Goal: Task Accomplishment & Management: Manage account settings

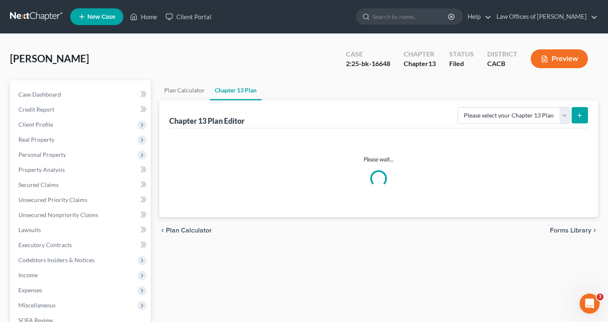
click at [101, 53] on div "[PERSON_NAME] Upgraded Case 2:25-bk-16648 Chapter Chapter 13 Status Filed Distr…" at bounding box center [304, 62] width 588 height 36
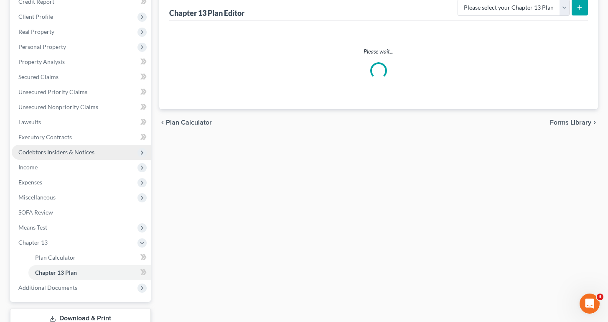
scroll to position [104, 0]
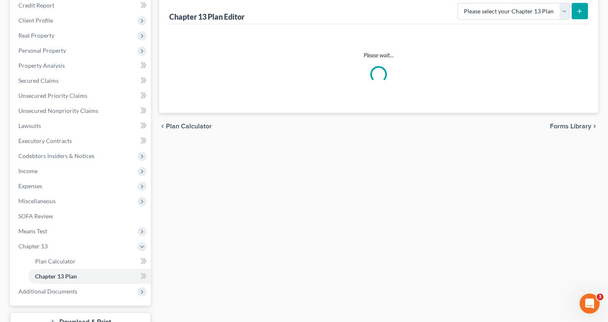
click at [47, 96] on span "Unsecured Priority Claims" at bounding box center [52, 95] width 69 height 7
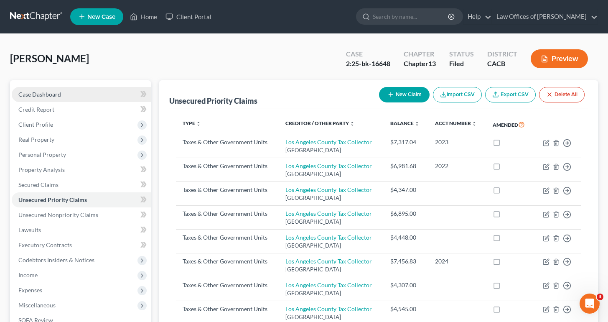
click at [597, 63] on div "Preview" at bounding box center [561, 59] width 74 height 25
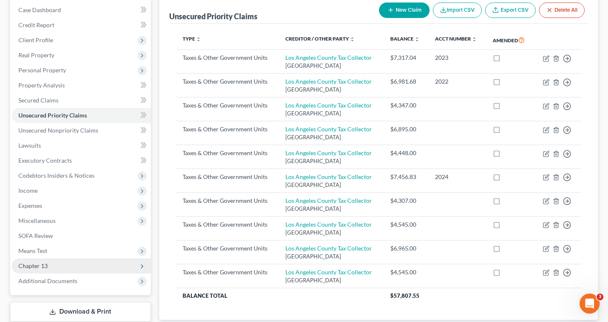
scroll to position [75, 0]
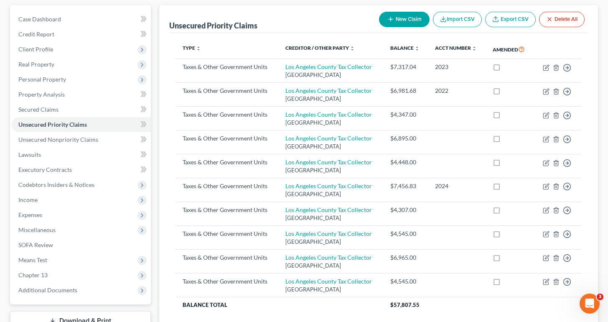
drag, startPoint x: 397, startPoint y: 25, endPoint x: 521, endPoint y: -36, distance: 137.3
click at [397, 25] on button "New Claim" at bounding box center [404, 19] width 51 height 15
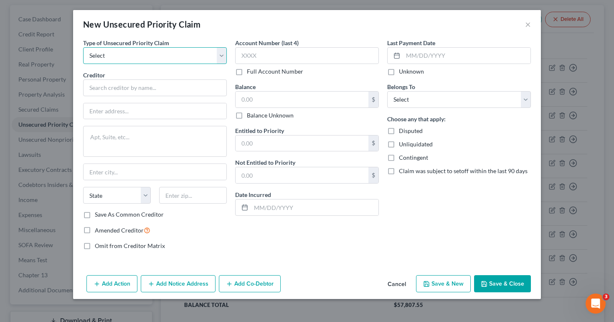
select select "0"
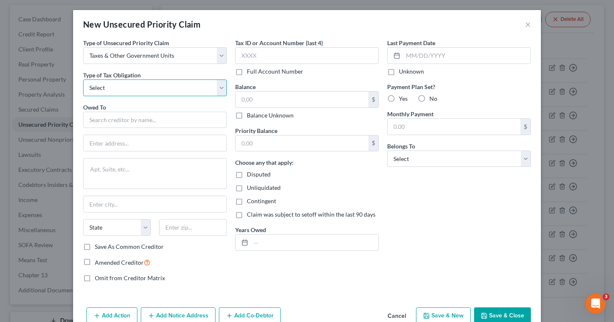
select select "0"
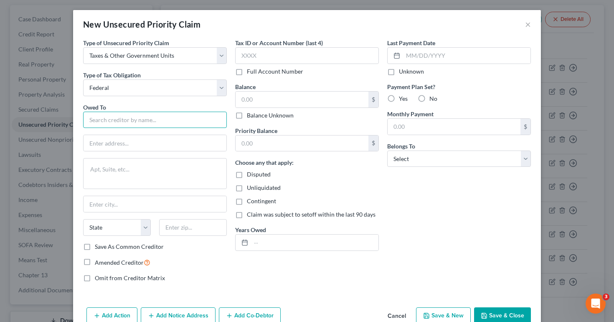
drag, startPoint x: 128, startPoint y: 122, endPoint x: 521, endPoint y: -36, distance: 423.2
click at [128, 122] on input "text" at bounding box center [155, 120] width 144 height 17
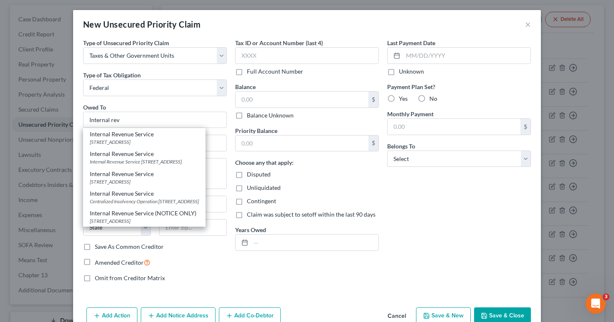
click at [138, 136] on div "Internal Revenue Service" at bounding box center [144, 134] width 109 height 8
type input "Internal Revenue Service"
type input "PO Box 7346"
type input "[GEOGRAPHIC_DATA]"
select select "39"
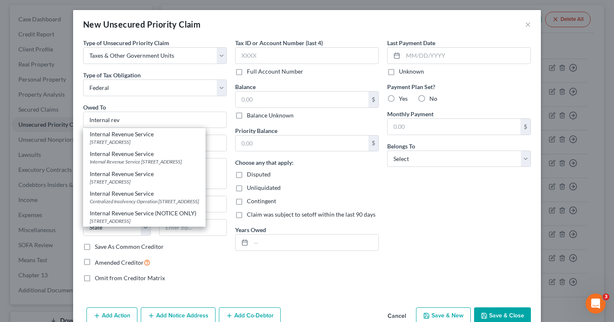
type input "19101"
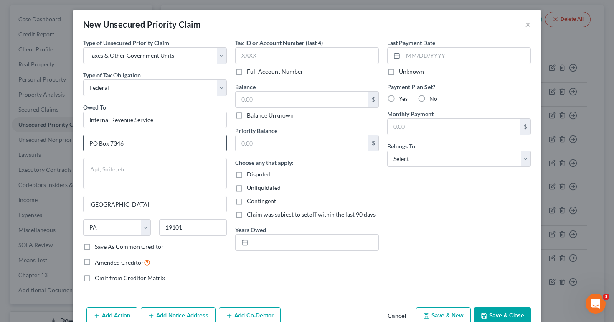
click at [280, 105] on input "text" at bounding box center [302, 100] width 133 height 16
type input "40,000"
type input "[DATE]-[DATE]"
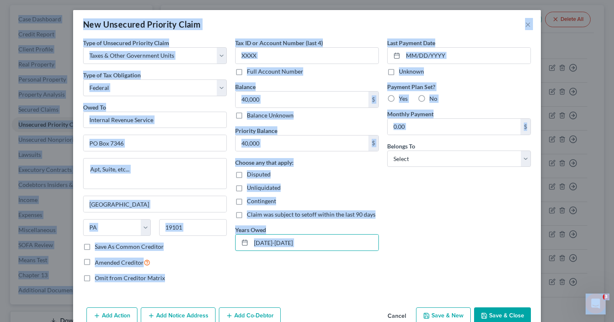
click at [433, 176] on div "Last Payment Date Unknown Payment Plan Set? Yes No Monthly Payment $ Belongs To…" at bounding box center [459, 163] width 152 height 250
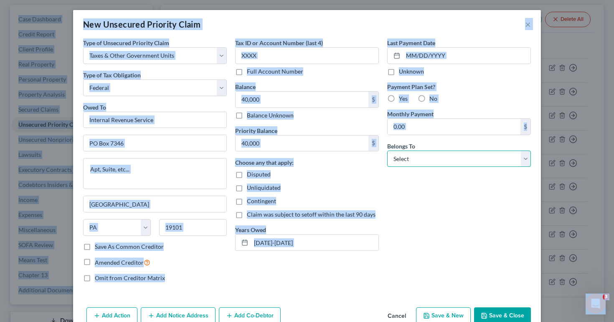
select select "0"
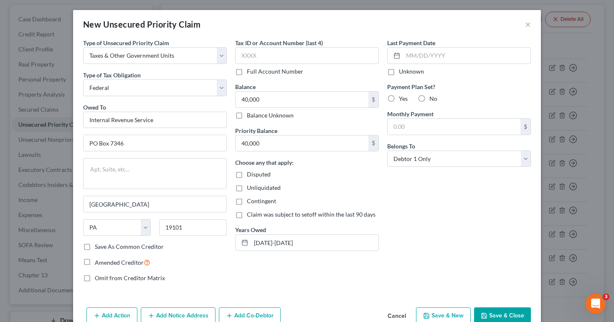
click at [492, 295] on div "Type of Unsecured Priority Claim * Select Taxes & Other Government Units Domest…" at bounding box center [307, 170] width 468 height 265
click at [504, 316] on button "Save & Close" at bounding box center [502, 316] width 57 height 18
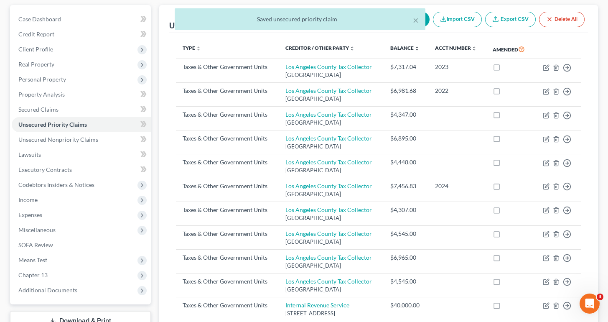
click at [414, 23] on button "×" at bounding box center [416, 20] width 6 height 10
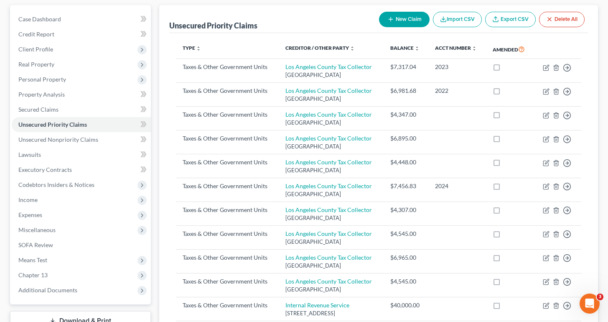
click at [414, 21] on button "New Claim" at bounding box center [404, 19] width 51 height 15
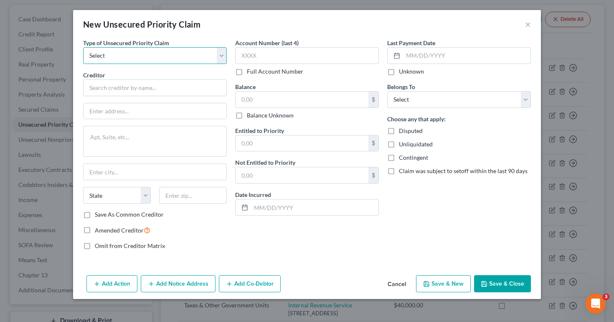
select select "0"
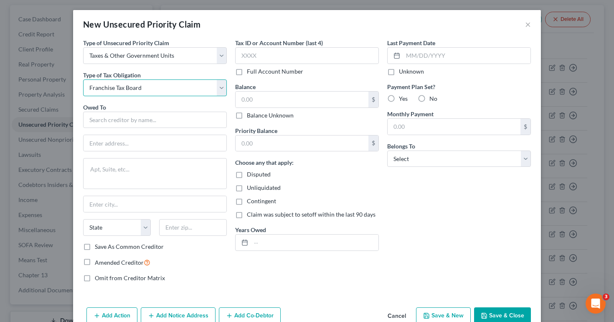
select select "2"
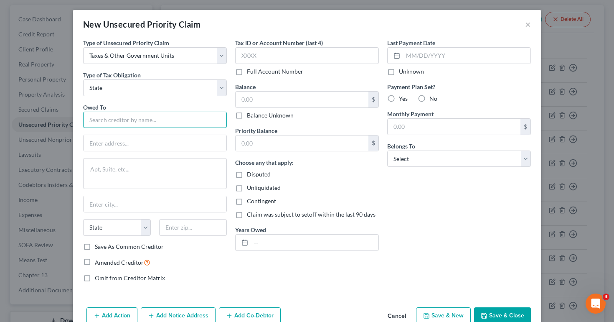
drag, startPoint x: 112, startPoint y: 116, endPoint x: 521, endPoint y: -36, distance: 436.4
click at [112, 116] on input "text" at bounding box center [155, 120] width 144 height 17
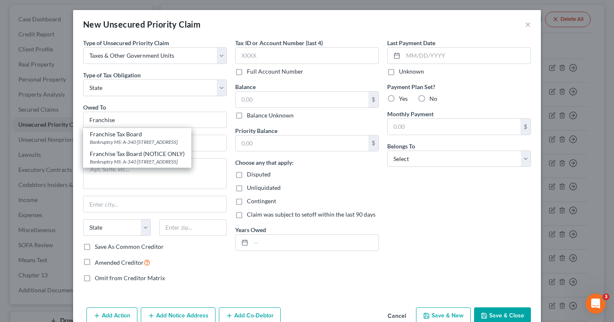
click at [121, 135] on div "Franchise Tax Board" at bounding box center [137, 134] width 95 height 8
type input "Franchise Tax Board"
type input "Bankruptcy MS: A-340"
type textarea "PO Box 2952"
type input "[GEOGRAPHIC_DATA]"
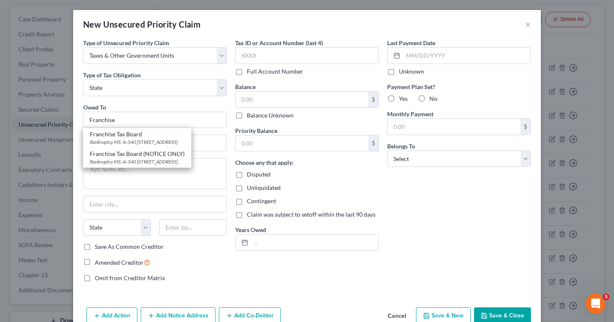
select select "4"
type input "95812"
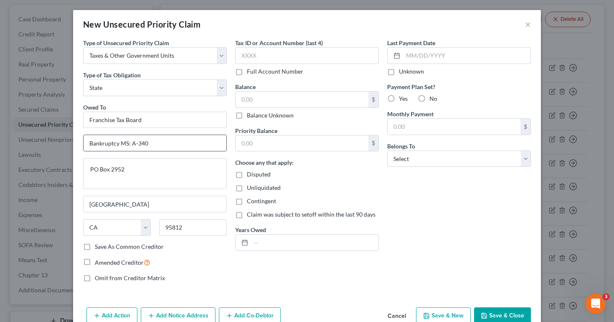
click at [265, 99] on input "text" at bounding box center [302, 100] width 133 height 16
type input "10,000"
click at [262, 143] on input "text" at bounding box center [302, 143] width 133 height 16
type input "10,000"
drag, startPoint x: 121, startPoint y: 135, endPoint x: 287, endPoint y: 244, distance: 199.0
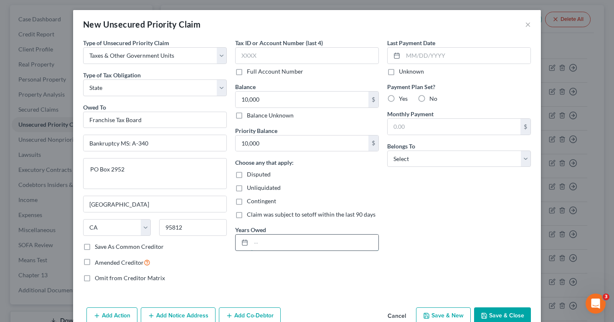
click at [287, 244] on input "text" at bounding box center [314, 242] width 127 height 16
type input "[DATE]-[DATE]"
click at [495, 318] on button "Save & Close" at bounding box center [502, 316] width 57 height 18
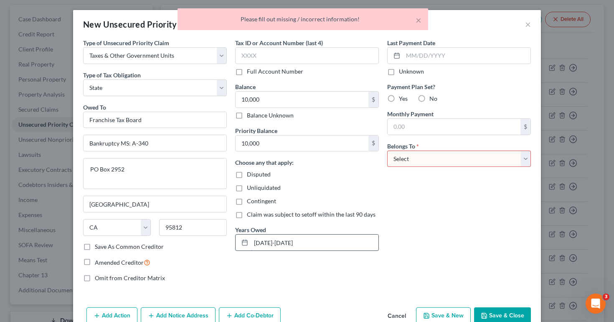
select select "0"
click at [500, 311] on button "Save & Close" at bounding box center [502, 316] width 57 height 18
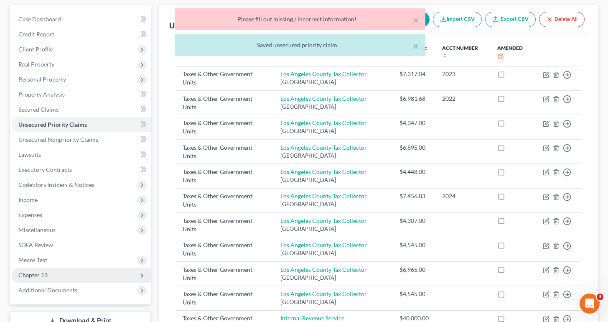
drag, startPoint x: 500, startPoint y: 311, endPoint x: 45, endPoint y: 274, distance: 456.1
click at [45, 274] on span "Chapter 13" at bounding box center [32, 274] width 29 height 7
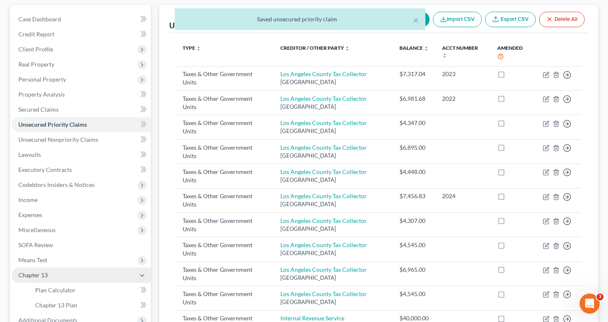
click at [65, 290] on span "Plan Calculator" at bounding box center [55, 289] width 41 height 7
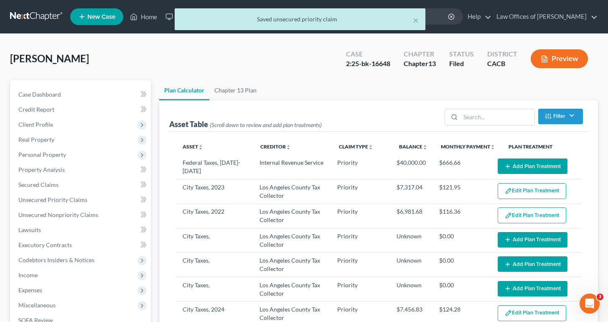
drag, startPoint x: 65, startPoint y: 290, endPoint x: 602, endPoint y: 86, distance: 574.8
click at [602, 86] on div "× Saved unsecured priority claim [PERSON_NAME] Upgraded Case 2:25-bk-16648 Chap…" at bounding box center [304, 282] width 608 height 496
select select "59"
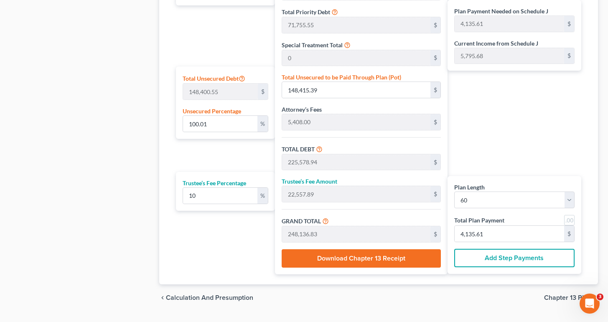
scroll to position [475, 0]
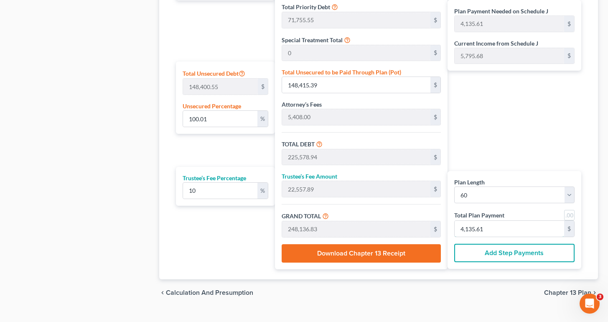
click at [512, 228] on input "4,135.61" at bounding box center [509, 229] width 109 height 16
type input "0"
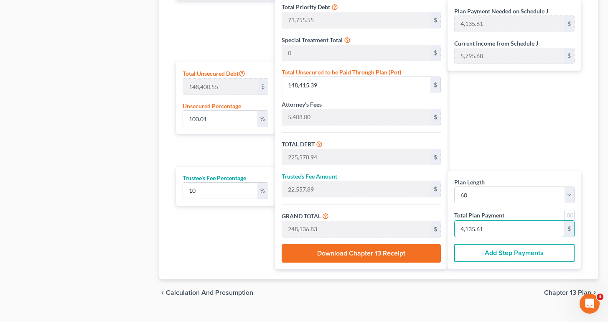
type input "0"
drag, startPoint x: 601, startPoint y: 85, endPoint x: 202, endPoint y: 123, distance: 400.4
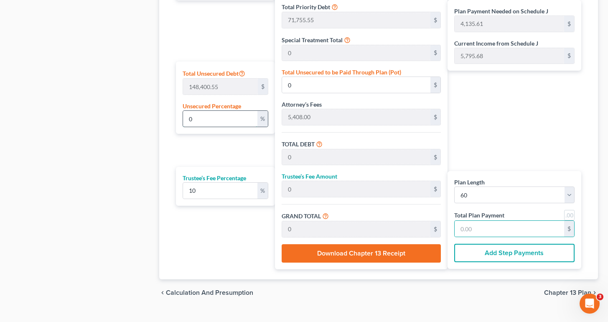
click at [202, 123] on input "0" at bounding box center [220, 119] width 75 height 16
type input "1"
type input "1,484.00"
type input "78,647.55"
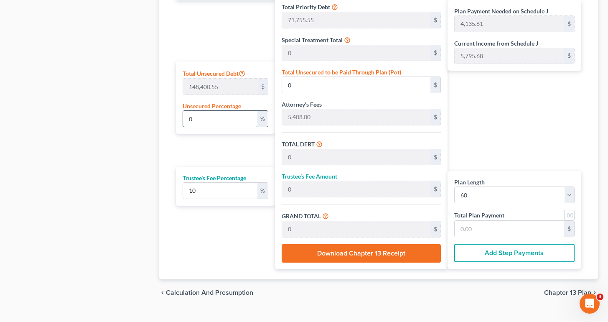
type input "7,864.75"
type input "86,512.31"
type input "1,441.87"
type input "10"
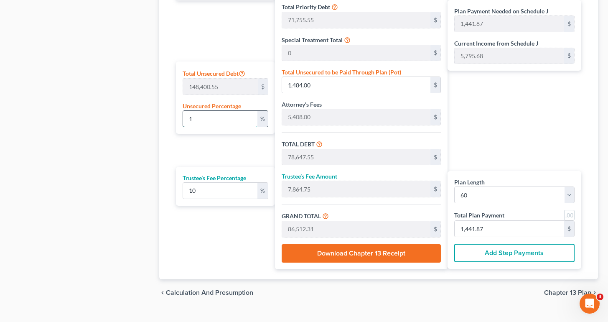
type input "14,840.05"
type input "92,003.60"
type input "9,200.36"
type input "101,203.96"
type input "1,686.73"
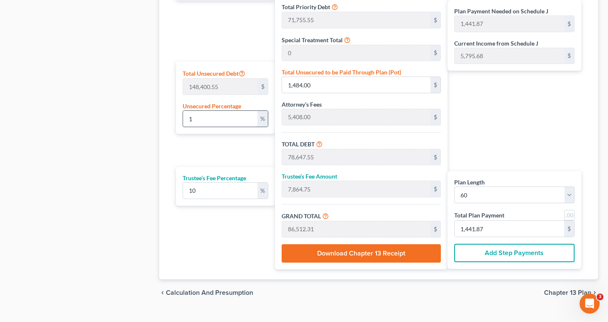
type input "1,686.73"
type input "100"
type input "148,400.55"
type input "225,564.09"
type input "22,556.41"
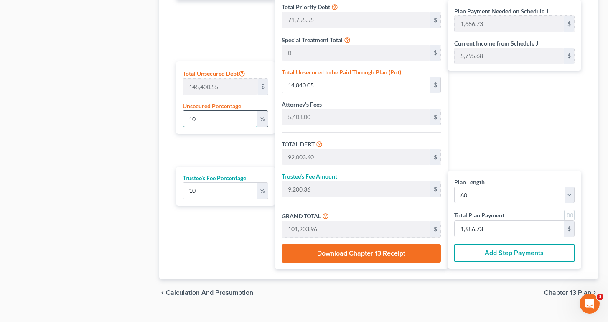
type input "248,120.50"
type input "4,135.34"
click at [508, 229] on input "4,135.34" at bounding box center [509, 229] width 109 height 16
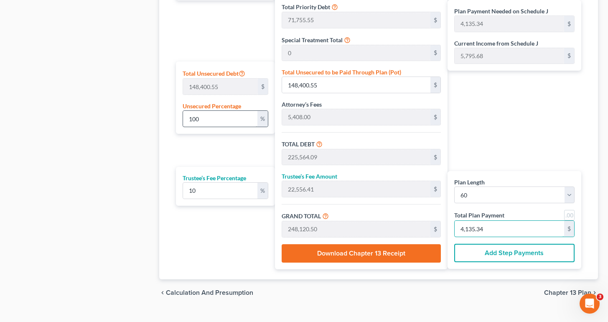
type input "0"
type input "218.18"
type input "21.81"
type input "240.00"
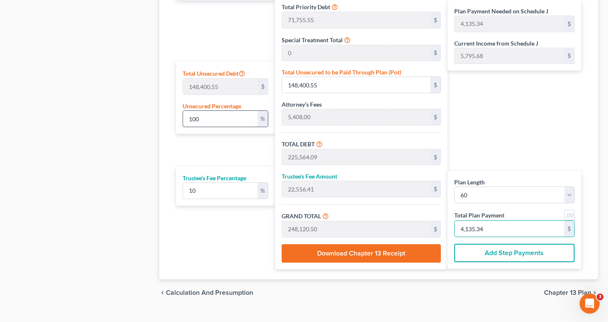
type input "4"
type input "2,236.36"
type input "223.63"
type input "2,460.00"
type input "41"
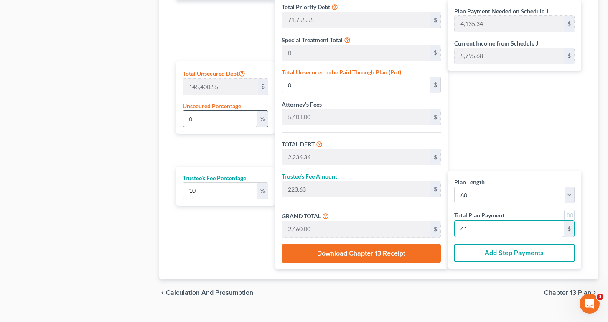
type input "22,527.27"
type input "2,252.72"
type input "24,780.00"
type input "413"
type input "100.02"
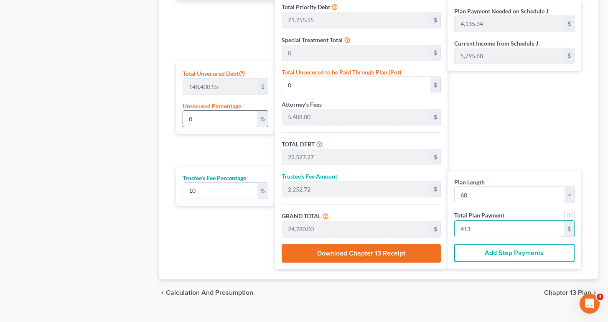
type input "148,436.45"
type input "225,600.00"
type input "22,560.00"
type input "248,160.00"
type input "4,136"
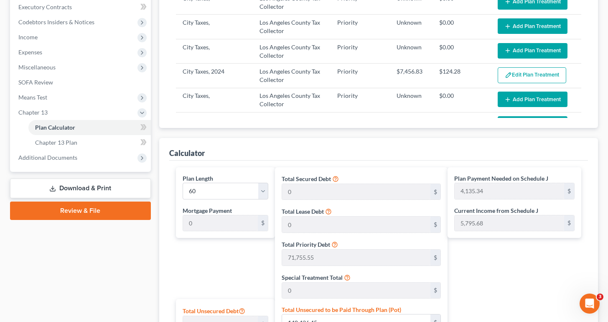
scroll to position [228, 0]
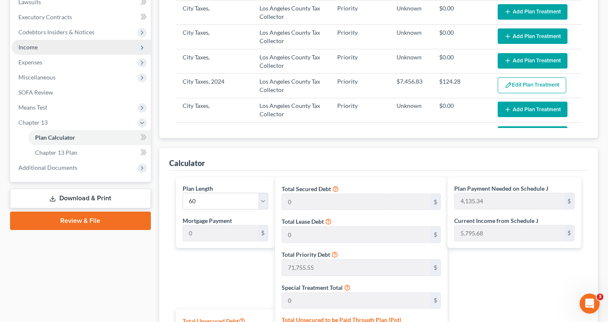
drag, startPoint x: 11, startPoint y: 103, endPoint x: 35, endPoint y: 48, distance: 59.1
click at [35, 48] on span "Income" at bounding box center [27, 46] width 19 height 7
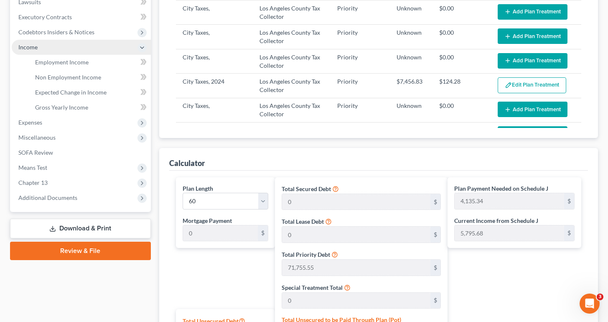
click at [28, 123] on span "Expenses" at bounding box center [30, 122] width 24 height 7
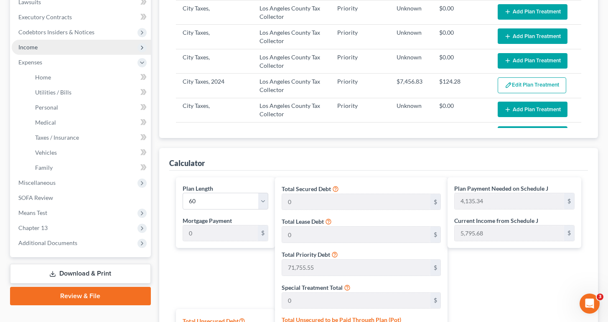
click at [58, 109] on link "Personal" at bounding box center [89, 107] width 122 height 15
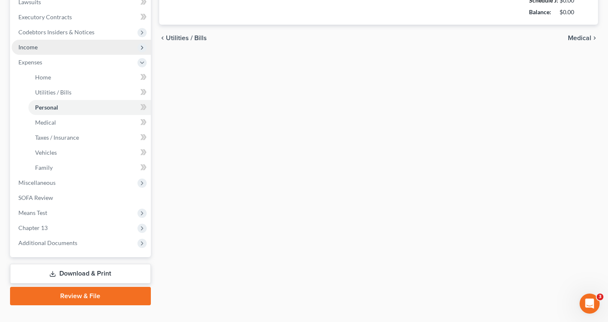
type input "1,000.00"
type input "250.00"
type input "0.00"
type input "200.00"
type input "50.00"
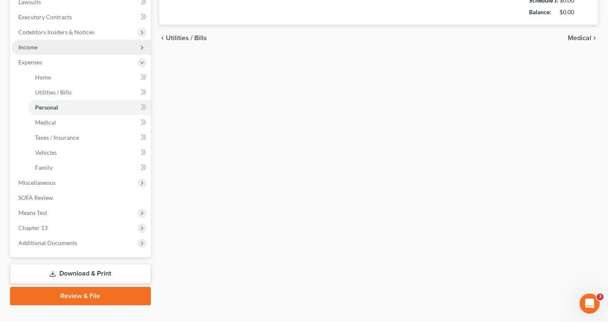
type input "0.00"
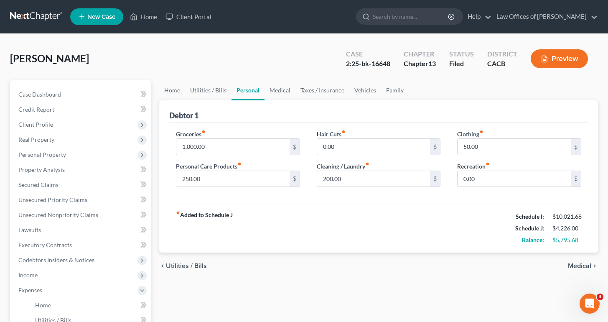
drag, startPoint x: 58, startPoint y: 109, endPoint x: 296, endPoint y: 294, distance: 300.7
click at [296, 294] on div "Home Utilities / Bills Personal Medical Taxes / Insurance Vehicles Family Debto…" at bounding box center [378, 306] width 447 height 452
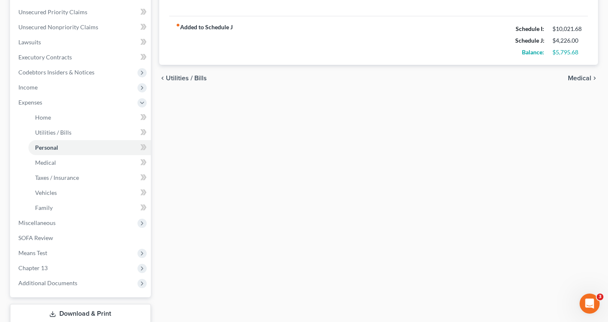
scroll to position [193, 0]
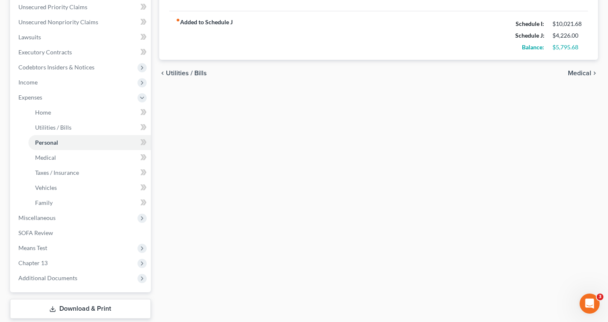
click at [43, 267] on span "Chapter 13" at bounding box center [81, 262] width 139 height 15
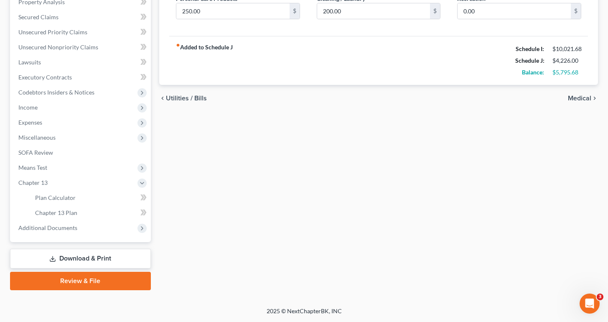
scroll to position [168, 0]
click at [45, 195] on span "Plan Calculator" at bounding box center [55, 197] width 41 height 7
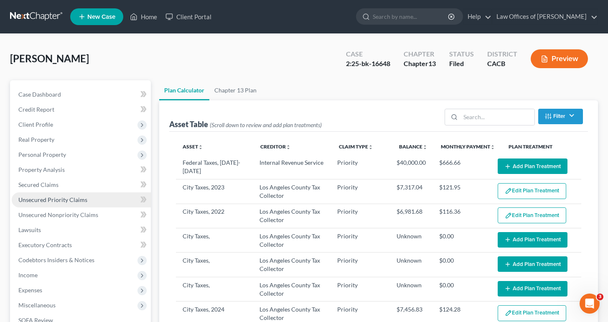
select select "59"
click at [595, 66] on div "Preview" at bounding box center [561, 59] width 74 height 25
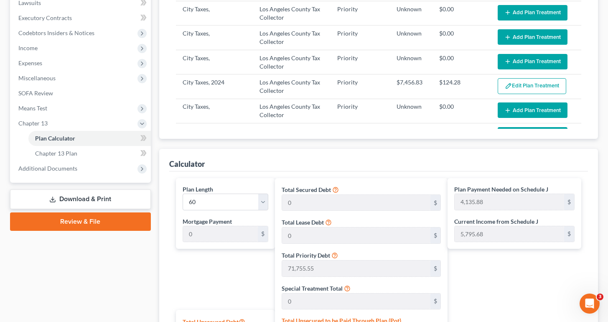
scroll to position [239, 0]
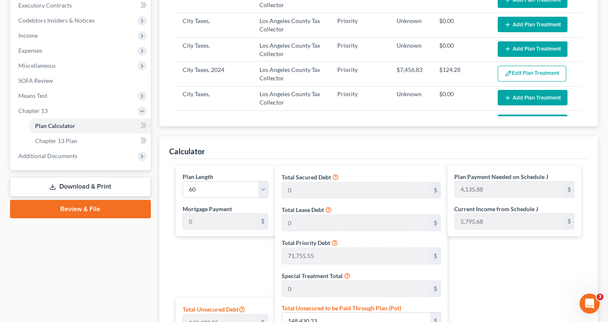
click at [79, 142] on link "Chapter 13 Plan" at bounding box center [89, 140] width 122 height 15
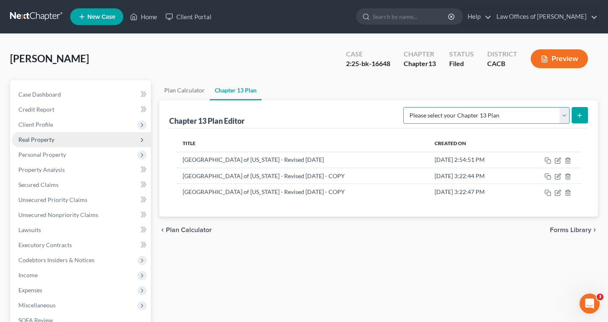
select select "1"
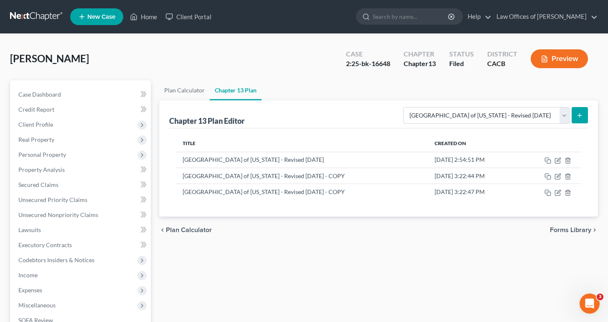
drag, startPoint x: 581, startPoint y: 107, endPoint x: 521, endPoint y: -36, distance: 155.4
click at [581, 107] on button "submit" at bounding box center [580, 115] width 16 height 16
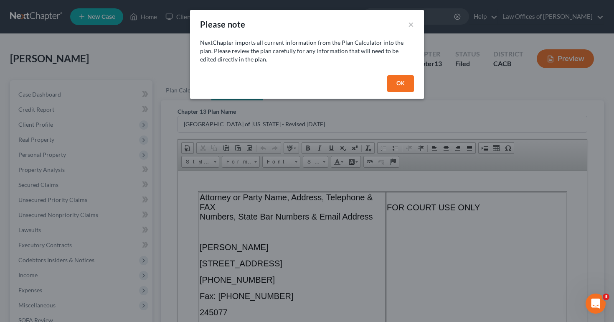
drag, startPoint x: 521, startPoint y: -36, endPoint x: 395, endPoint y: 81, distance: 171.2
click at [395, 81] on button "OK" at bounding box center [400, 83] width 27 height 17
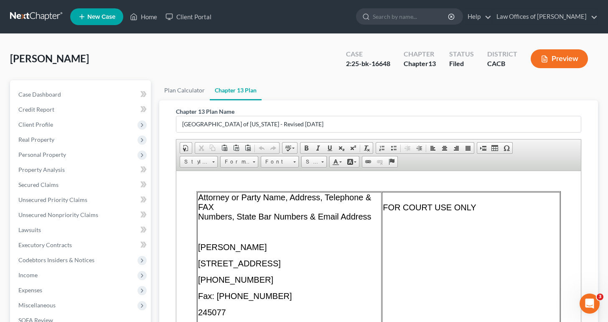
click at [589, 120] on div "Chapter 13 Plan Name [GEOGRAPHIC_DATA] of [US_STATE] - Revised [DATE] Rich Text…" at bounding box center [378, 256] width 439 height 312
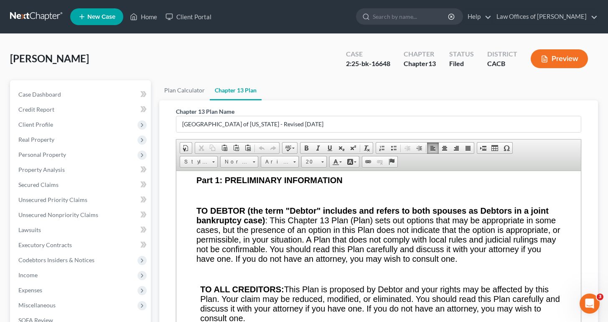
scroll to position [761, 0]
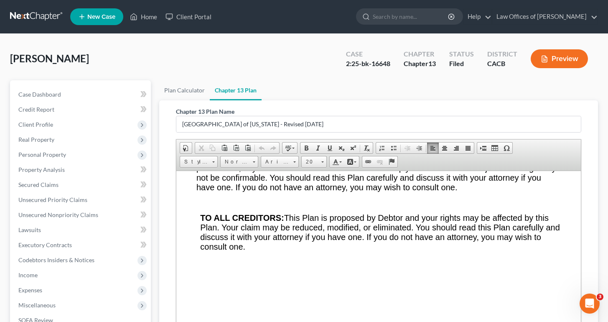
click at [555, 96] on ul "Plan Calculator Chapter 13 Plan" at bounding box center [378, 90] width 439 height 20
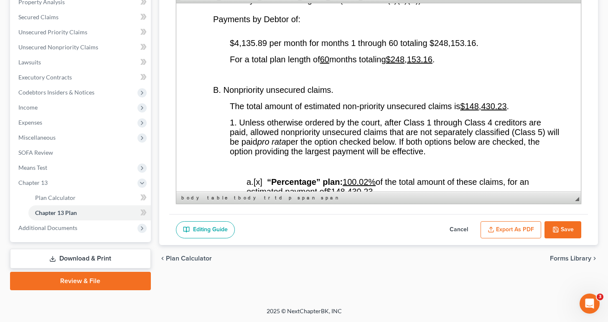
scroll to position [1713, 0]
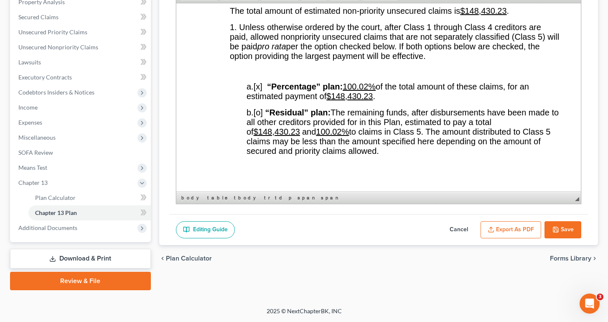
click at [371, 85] on u "100.02%" at bounding box center [358, 85] width 33 height 9
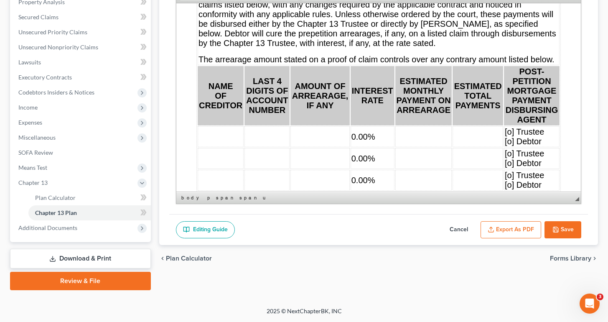
scroll to position [4210, 0]
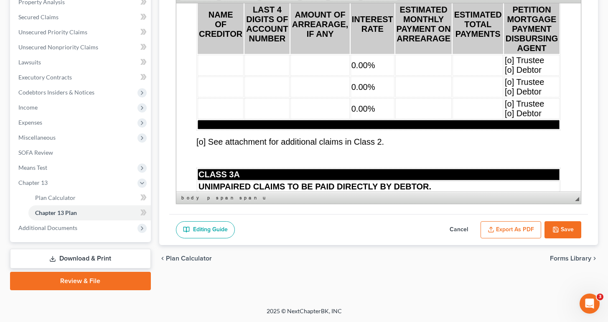
click at [381, 75] on td "0.00%" at bounding box center [372, 64] width 44 height 21
drag, startPoint x: 554, startPoint y: 96, endPoint x: 381, endPoint y: 102, distance: 173.1
click at [381, 97] on td "0.00%" at bounding box center [372, 86] width 44 height 21
drag, startPoint x: 381, startPoint y: 102, endPoint x: 381, endPoint y: 128, distance: 26.7
click at [381, 119] on td "0.00%" at bounding box center [372, 108] width 44 height 21
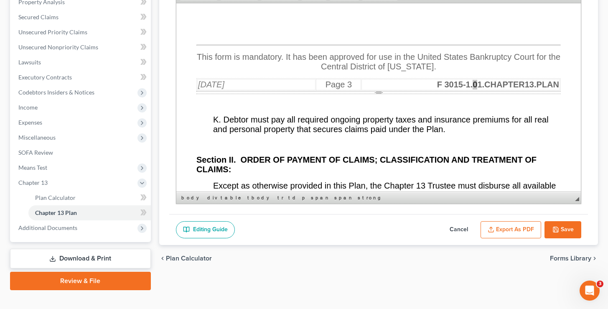
scroll to position [3574, 0]
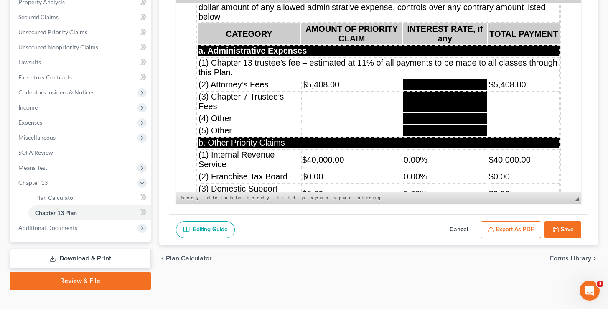
click at [358, 112] on td at bounding box center [351, 101] width 101 height 21
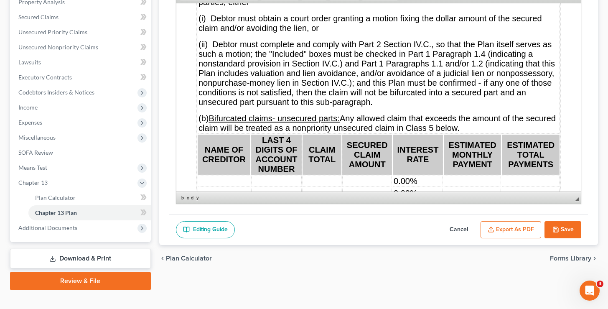
scroll to position [5138, 0]
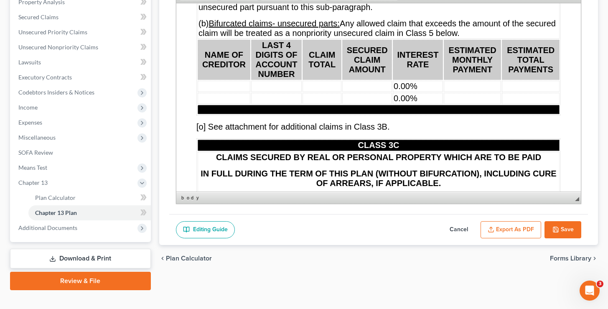
click at [436, 92] on td "0.00%" at bounding box center [417, 85] width 50 height 11
drag, startPoint x: 381, startPoint y: 128, endPoint x: 435, endPoint y: 126, distance: 53.5
click at [435, 114] on td at bounding box center [378, 108] width 362 height 9
click at [435, 104] on td "0.00%" at bounding box center [417, 97] width 50 height 11
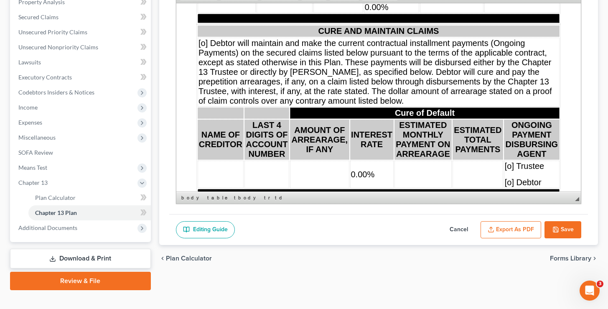
scroll to position [5468, 0]
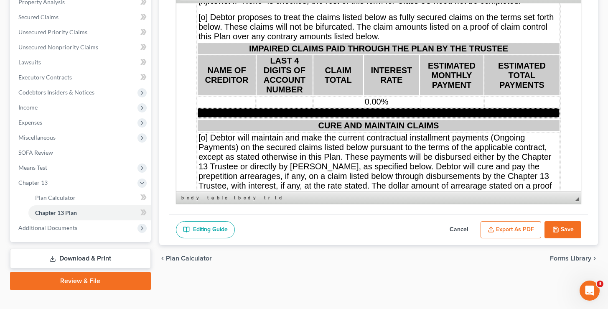
drag, startPoint x: 216, startPoint y: -51, endPoint x: 393, endPoint y: 120, distance: 245.8
click at [393, 107] on td "0.00%" at bounding box center [390, 101] width 55 height 11
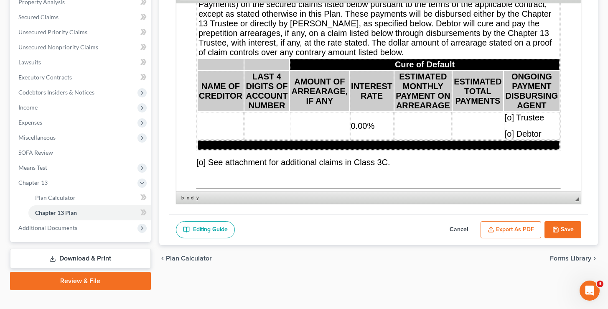
scroll to position [5518, 0]
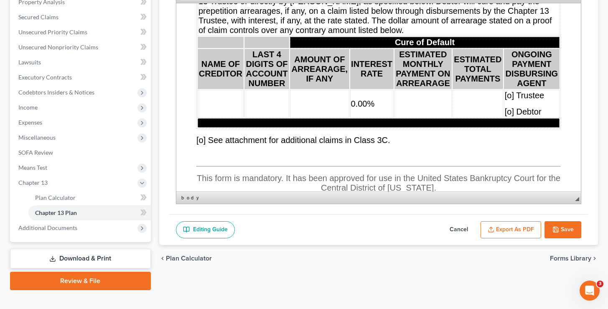
click at [375, 117] on td "0.00%" at bounding box center [371, 103] width 43 height 28
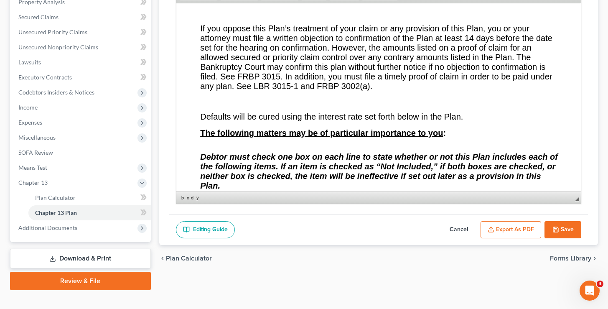
scroll to position [175, 0]
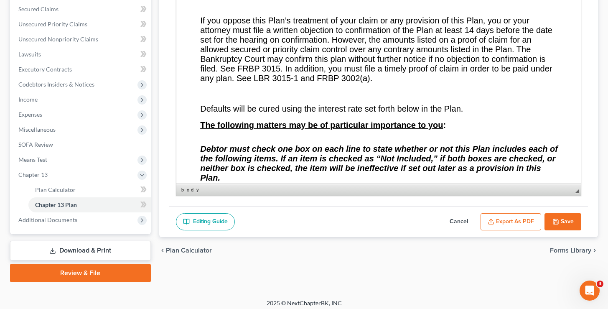
drag, startPoint x: 579, startPoint y: 184, endPoint x: 568, endPoint y: 199, distance: 18.0
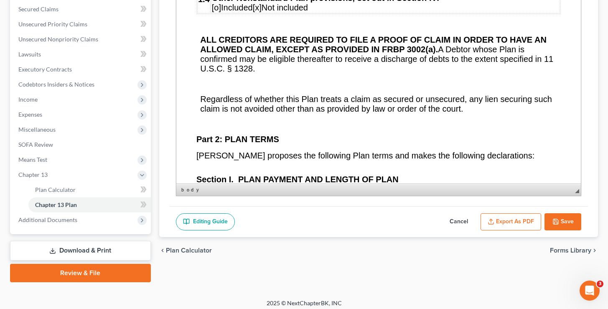
scroll to position [1678, 0]
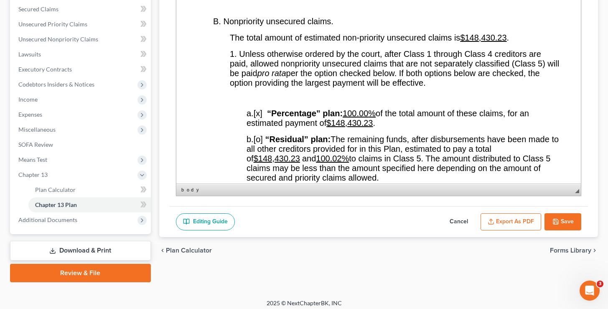
click at [338, 158] on u "100.02%" at bounding box center [331, 158] width 33 height 9
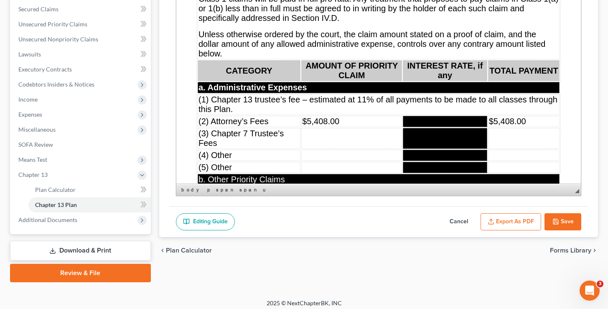
scroll to position [3602, 0]
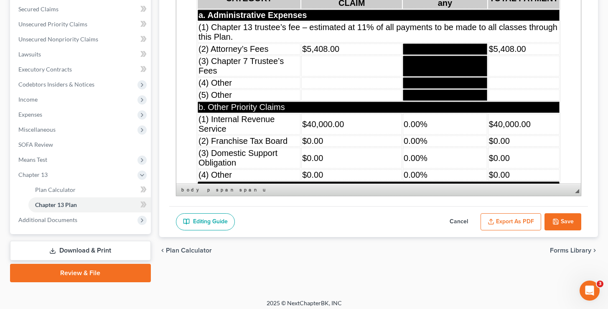
click at [344, 147] on td "$0.00" at bounding box center [351, 140] width 101 height 11
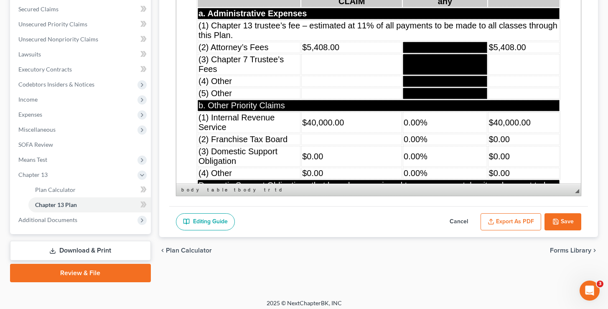
scroll to position [3617, 0]
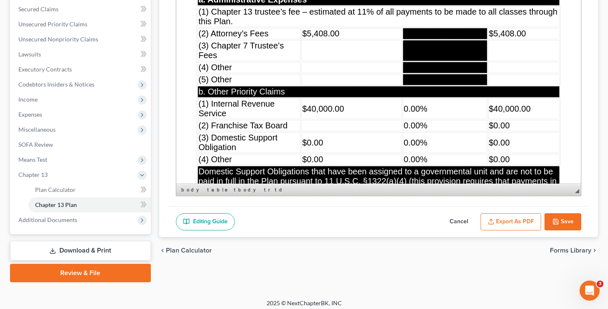
drag, startPoint x: 344, startPoint y: 149, endPoint x: 374, endPoint y: 151, distance: 30.5
click at [374, 151] on td "$0.00" at bounding box center [351, 142] width 101 height 21
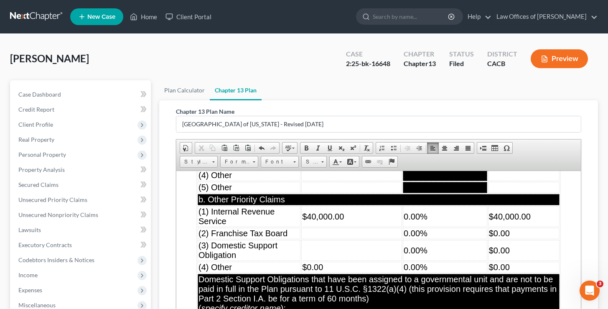
scroll to position [3953, 0]
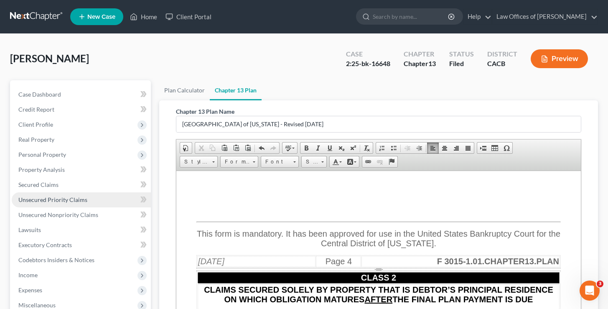
drag, startPoint x: 375, startPoint y: 151, endPoint x: 56, endPoint y: 201, distance: 322.7
click at [56, 201] on span "Unsecured Priority Claims" at bounding box center [52, 199] width 69 height 7
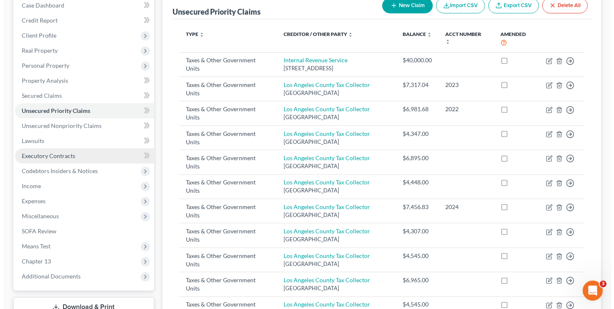
scroll to position [222, 0]
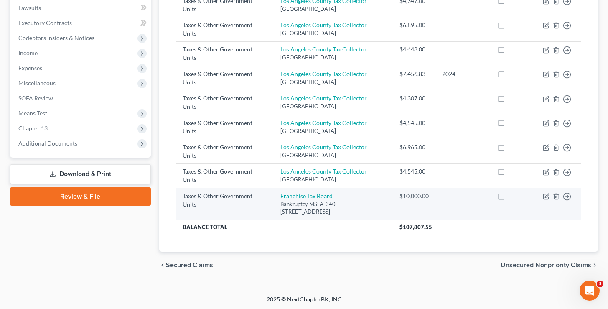
drag, startPoint x: 56, startPoint y: 201, endPoint x: 285, endPoint y: 194, distance: 229.5
click at [285, 194] on link "Franchise Tax Board" at bounding box center [306, 195] width 52 height 7
select select "2"
select select "4"
select select "0"
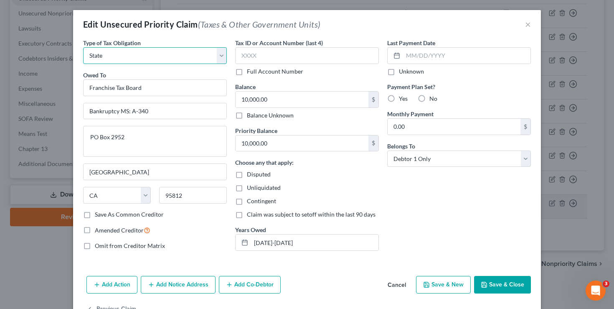
select select "3"
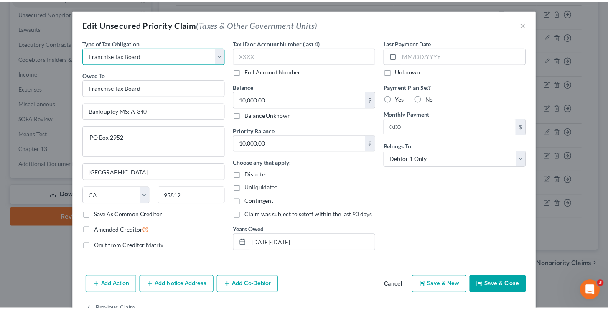
scroll to position [25, 0]
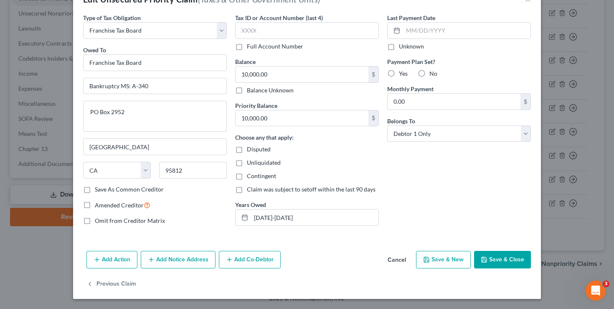
click at [503, 259] on button "Save & Close" at bounding box center [502, 260] width 57 height 18
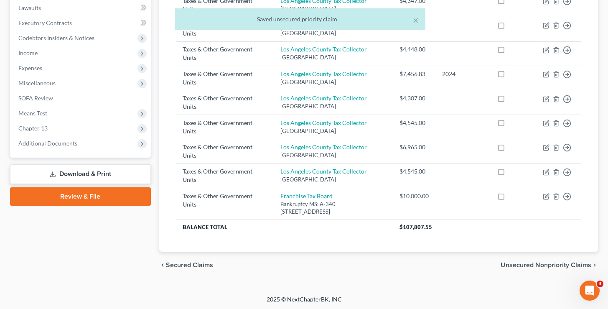
click at [54, 130] on span "Chapter 13" at bounding box center [81, 128] width 139 height 15
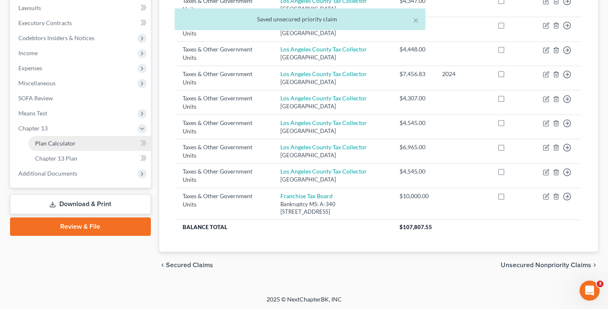
drag, startPoint x: 503, startPoint y: 259, endPoint x: 66, endPoint y: 145, distance: 451.4
click at [66, 145] on span "Plan Calculator" at bounding box center [55, 143] width 41 height 7
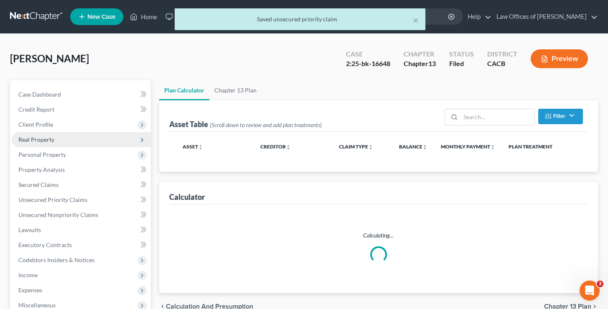
scroll to position [127, 0]
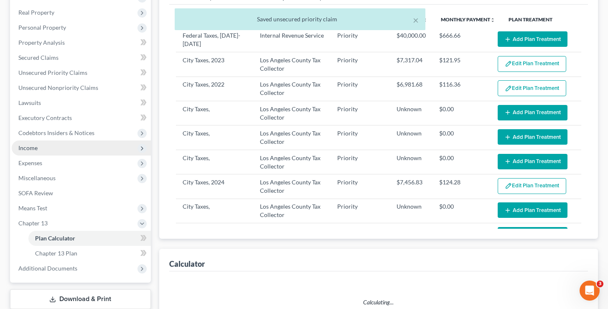
select select "59"
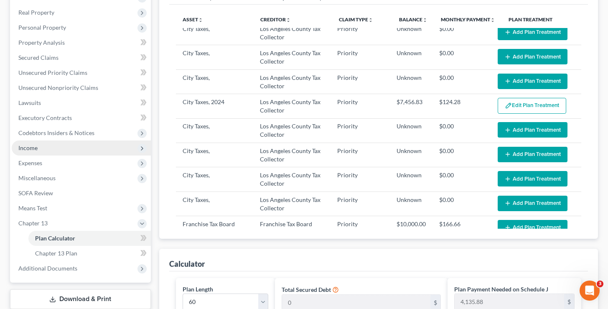
scroll to position [92, 0]
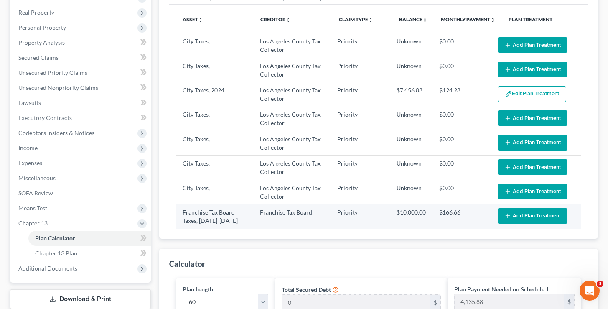
drag, startPoint x: 66, startPoint y: 145, endPoint x: 544, endPoint y: 214, distance: 482.4
click at [544, 214] on button "Add Plan Treatment" at bounding box center [533, 215] width 70 height 15
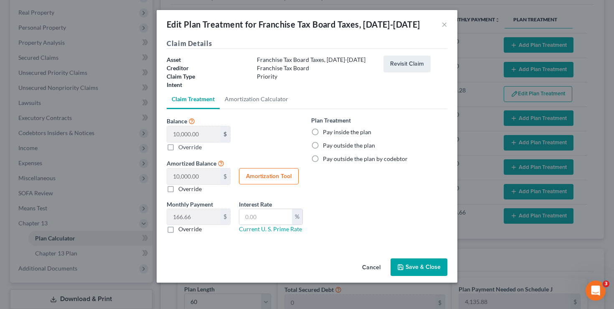
drag, startPoint x: 544, startPoint y: 214, endPoint x: 416, endPoint y: 275, distance: 142.0
click at [416, 275] on button "Save & Close" at bounding box center [419, 267] width 57 height 18
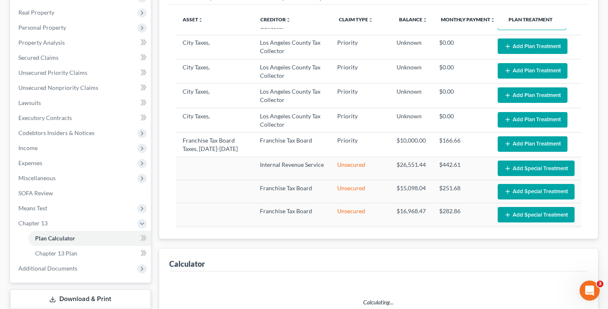
select select "59"
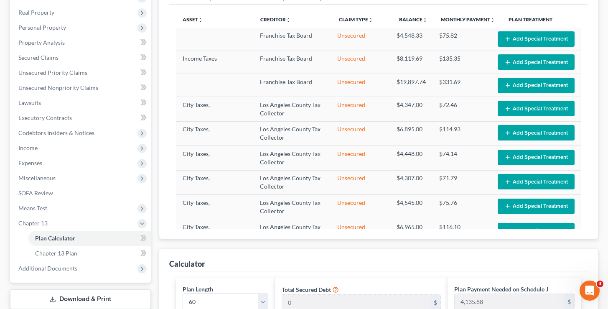
scroll to position [503, 0]
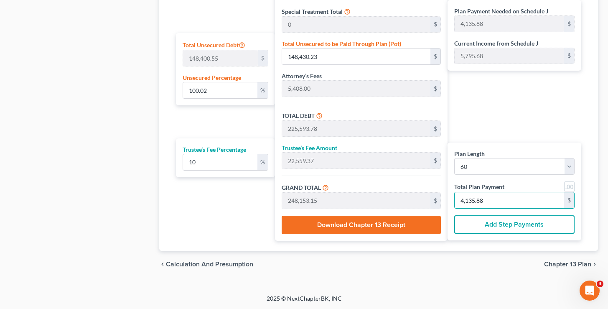
click at [494, 198] on input "4,135.88" at bounding box center [509, 200] width 109 height 16
type input "0"
type input "218.18"
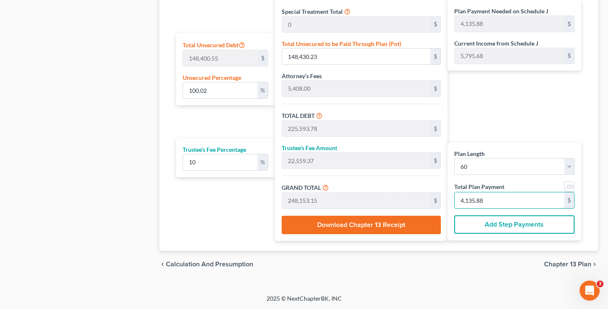
type input "21.81"
type input "240.00"
type input "4"
type input "2,236.36"
type input "223.63"
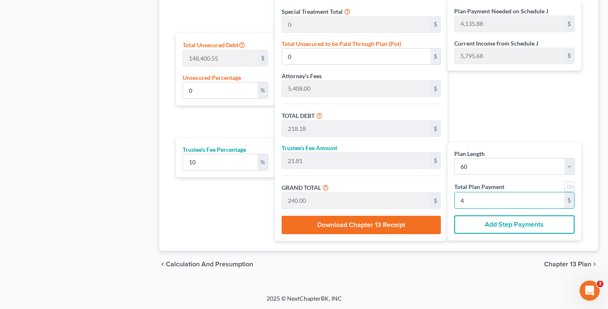
type input "2,460.00"
type input "41"
type input "22,527.27"
type input "2,252.72"
type input "24,780.00"
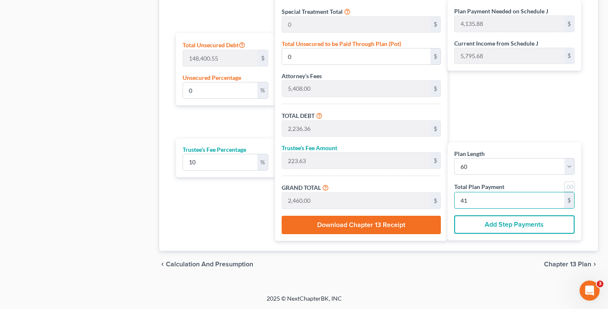
type input "413"
type input "100.02"
type input "148,436.45"
type input "225,600.00"
type input "22,560.00"
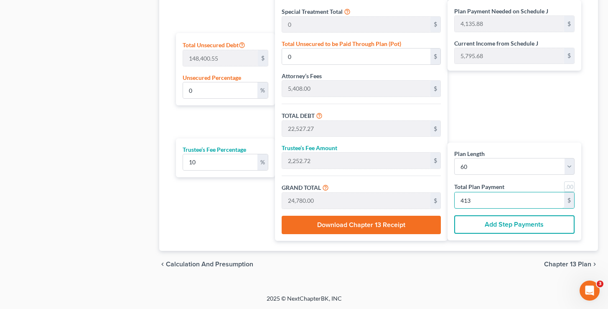
type input "248,160.00"
type input "4,136"
drag, startPoint x: 418, startPoint y: 277, endPoint x: 237, endPoint y: 92, distance: 258.8
click at [237, 92] on input "100.02" at bounding box center [220, 90] width 75 height 16
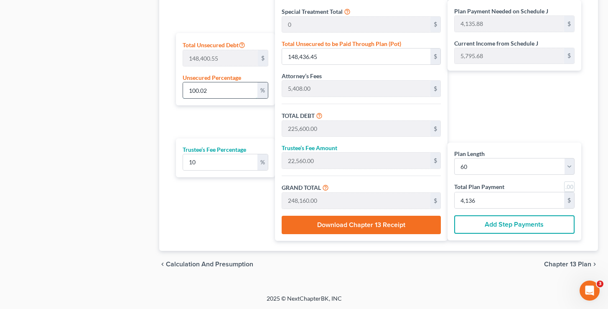
type input "100.0"
type input "148,400.55"
type input "225,564.09"
type input "22,556.41"
type input "248,120.50"
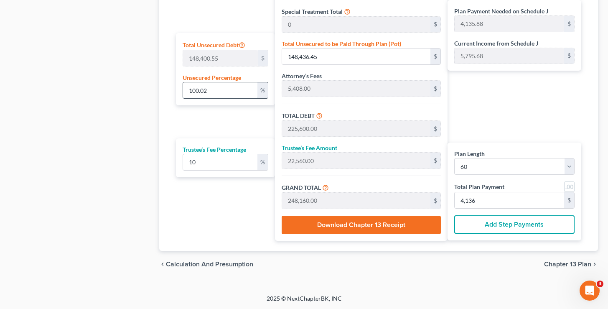
type input "4,135.34"
type input "100.00"
drag, startPoint x: 237, startPoint y: 92, endPoint x: 507, endPoint y: 199, distance: 290.1
click at [507, 199] on input "4,135.34" at bounding box center [509, 200] width 109 height 16
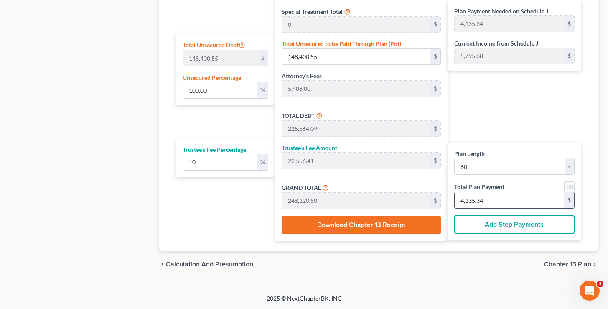
type input "148,398.26"
type input "225,561.81"
type input "22,556.18"
type input "248,118.00"
type input "4,135.3"
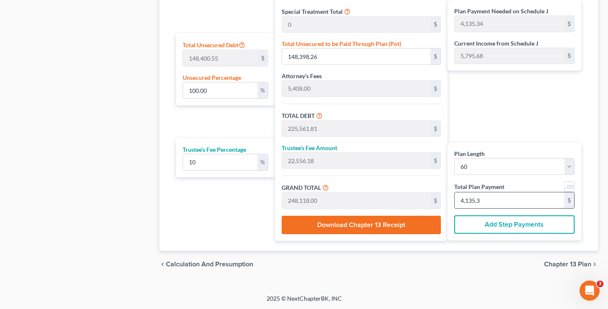
type input "99.99"
type input "148,381.90"
type input "225,545.45"
type input "22,554.54"
type input "248,100.00"
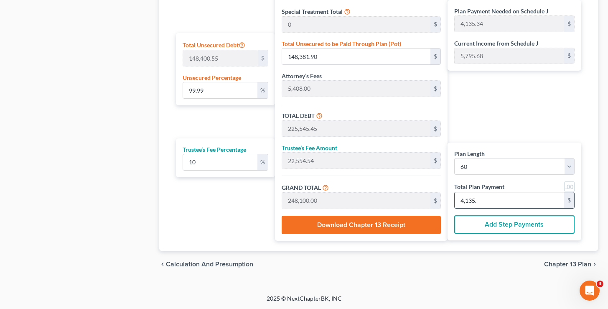
type input "4,135"
type input "0"
type input "22,527.27"
type input "2,252.72"
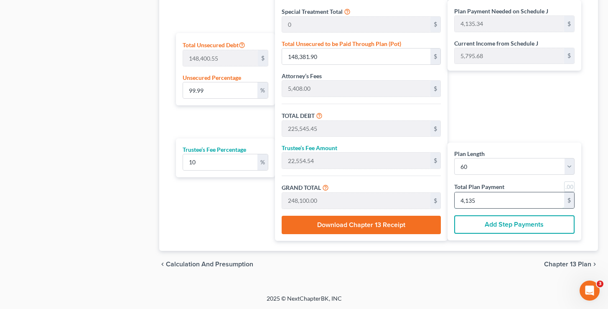
type input "24,780.00"
type input "413"
type input "100.02"
type input "148,436.45"
type input "225,600.00"
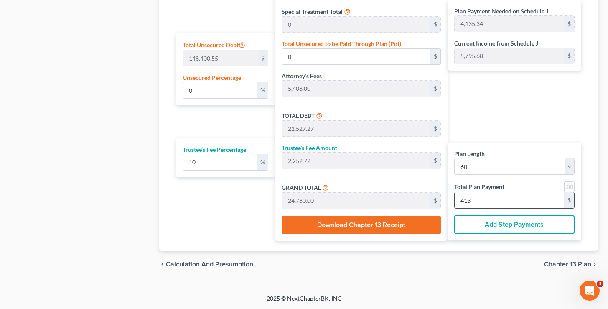
type input "22,560.00"
type input "248,160.00"
type input "4,136"
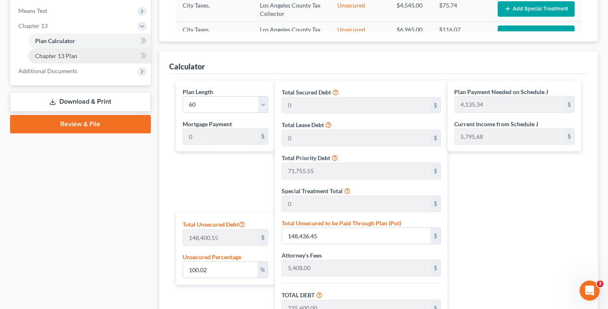
drag, startPoint x: 507, startPoint y: 199, endPoint x: 83, endPoint y: 53, distance: 448.3
click at [83, 53] on link "Chapter 13 Plan" at bounding box center [89, 55] width 122 height 15
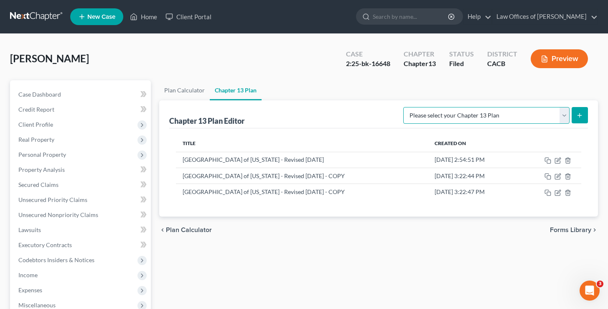
select select "1"
click at [584, 117] on button "submit" at bounding box center [580, 115] width 16 height 16
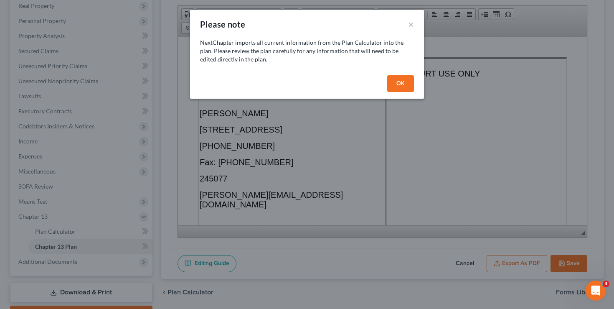
click at [396, 88] on button "OK" at bounding box center [400, 83] width 27 height 17
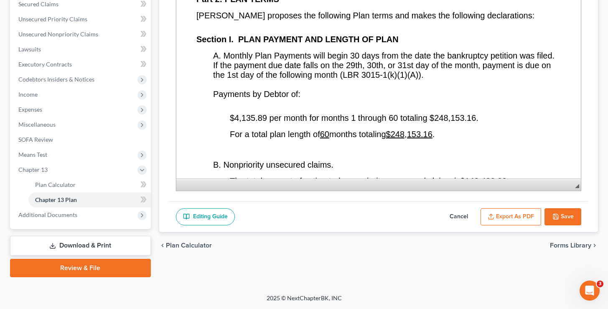
scroll to position [1607, 0]
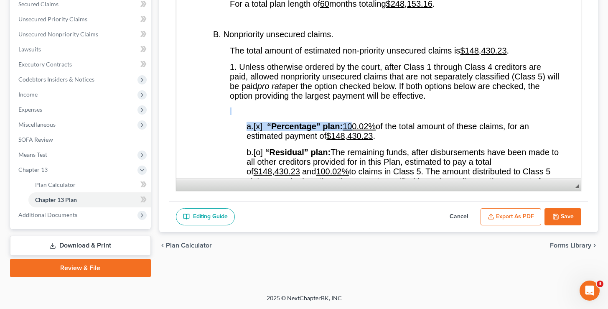
drag, startPoint x: 396, startPoint y: 88, endPoint x: 360, endPoint y: 130, distance: 55.1
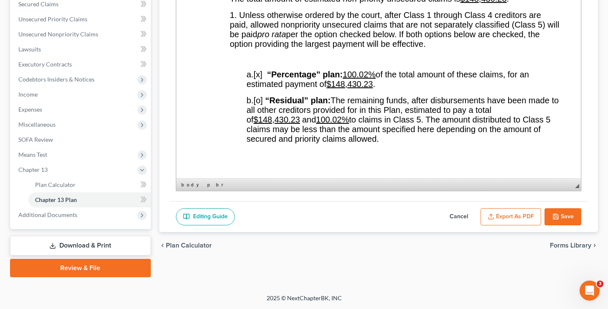
drag, startPoint x: 360, startPoint y: 130, endPoint x: 368, endPoint y: 72, distance: 57.8
click at [368, 72] on u "100.02%" at bounding box center [358, 74] width 33 height 9
click at [370, 75] on u "100.02%" at bounding box center [358, 74] width 33 height 9
drag, startPoint x: 370, startPoint y: 75, endPoint x: 338, endPoint y: 119, distance: 54.7
click at [338, 119] on u "100.02%" at bounding box center [331, 119] width 33 height 9
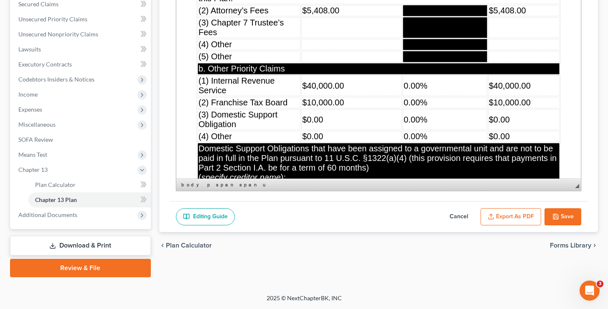
scroll to position [3650, 0]
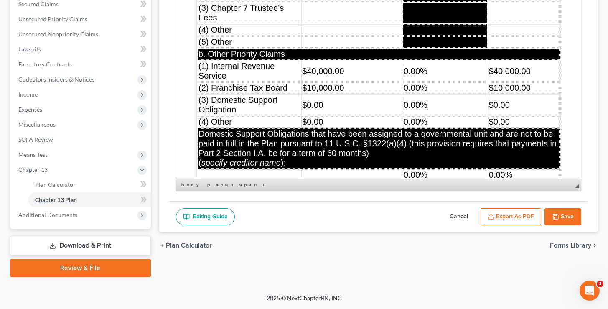
click at [360, 114] on td "$0.00" at bounding box center [351, 104] width 101 height 21
drag, startPoint x: 338, startPoint y: 119, endPoint x: 361, endPoint y: 127, distance: 24.8
click at [361, 127] on td "$0.00" at bounding box center [351, 121] width 101 height 11
drag, startPoint x: 361, startPoint y: 127, endPoint x: 439, endPoint y: 79, distance: 91.4
click at [439, 79] on td "0.00%" at bounding box center [444, 71] width 84 height 21
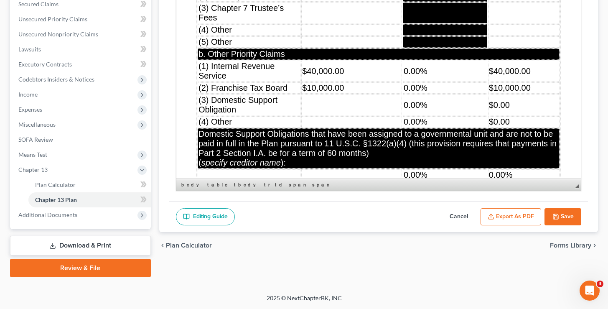
drag, startPoint x: 439, startPoint y: 79, endPoint x: 480, endPoint y: 109, distance: 51.2
click at [480, 109] on td "0.00%" at bounding box center [444, 104] width 84 height 21
click at [477, 107] on td "0.00%" at bounding box center [444, 104] width 84 height 21
drag, startPoint x: 480, startPoint y: 109, endPoint x: 476, endPoint y: 111, distance: 4.9
click at [476, 111] on td "0.00%" at bounding box center [444, 104] width 84 height 21
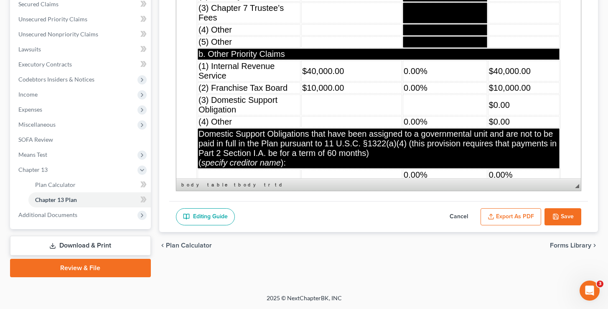
drag, startPoint x: 476, startPoint y: 111, endPoint x: 526, endPoint y: 108, distance: 49.8
click at [526, 108] on td "$0.00" at bounding box center [523, 104] width 71 height 21
drag, startPoint x: 526, startPoint y: 108, endPoint x: 529, endPoint y: 116, distance: 8.9
click at [529, 115] on td "$0.00" at bounding box center [523, 104] width 71 height 21
drag, startPoint x: 529, startPoint y: 116, endPoint x: 529, endPoint y: 132, distance: 15.9
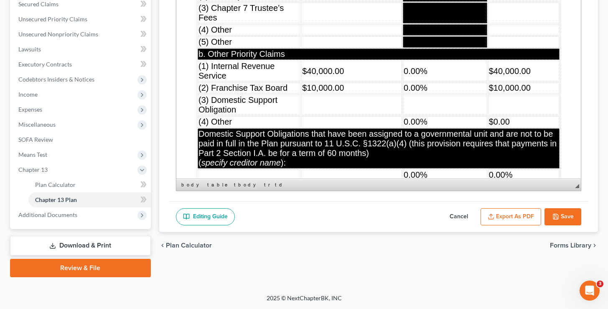
click at [529, 127] on td "$0.00" at bounding box center [523, 121] width 71 height 11
drag, startPoint x: 529, startPoint y: 132, endPoint x: 472, endPoint y: 129, distance: 56.5
click at [472, 127] on td "0.00%" at bounding box center [444, 121] width 84 height 11
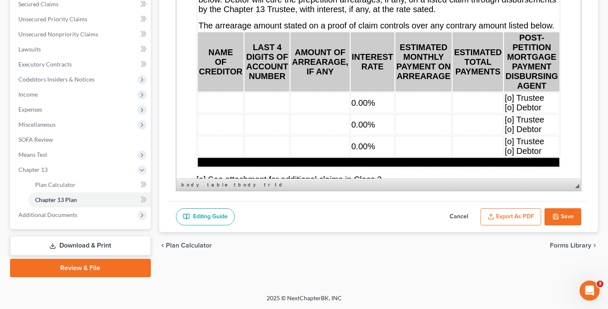
scroll to position [4173, 0]
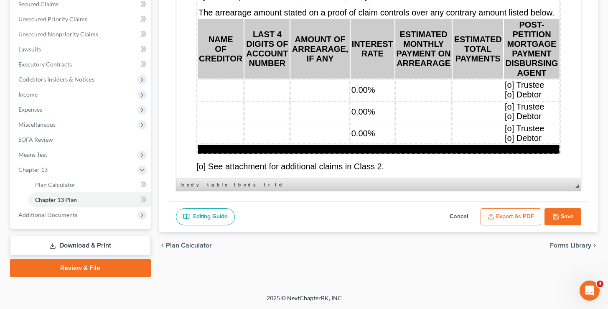
drag, startPoint x: 472, startPoint y: 129, endPoint x: 380, endPoint y: 112, distance: 93.8
click at [380, 100] on td "0.00%" at bounding box center [372, 89] width 44 height 21
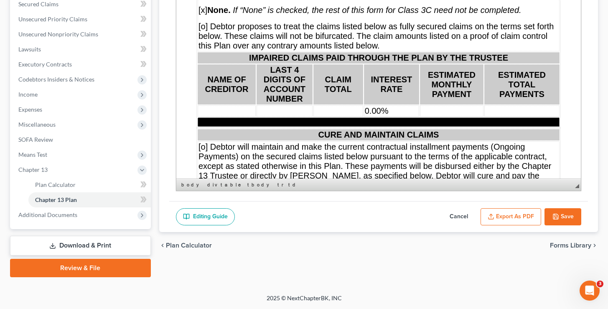
scroll to position [5346, 0]
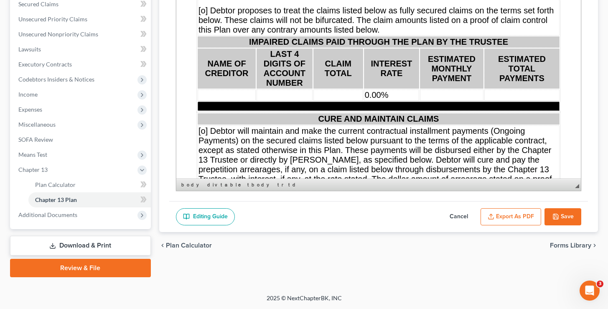
click at [393, 101] on td "0.00%" at bounding box center [390, 94] width 55 height 11
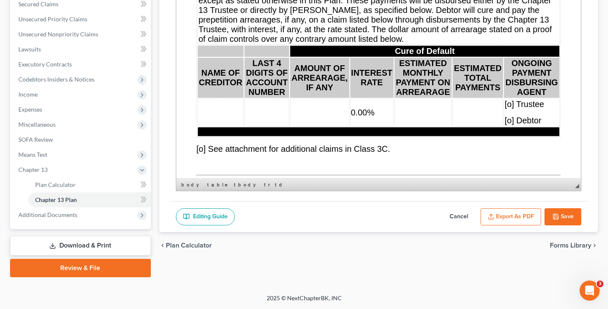
scroll to position [5512, 0]
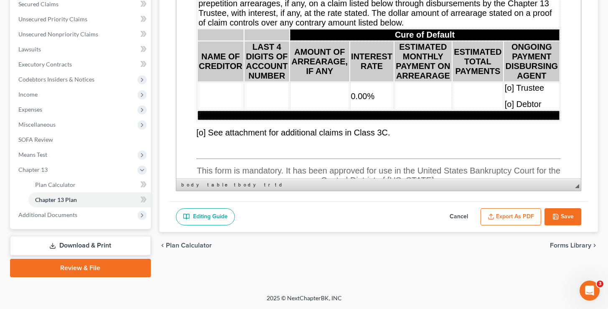
drag, startPoint x: 393, startPoint y: 118, endPoint x: 383, endPoint y: 116, distance: 10.2
click at [383, 110] on td "0.00%" at bounding box center [371, 96] width 43 height 28
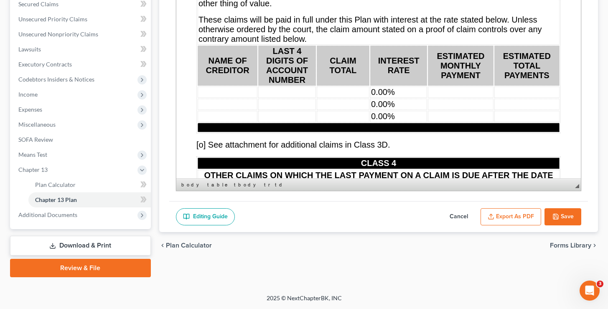
scroll to position [5834, 0]
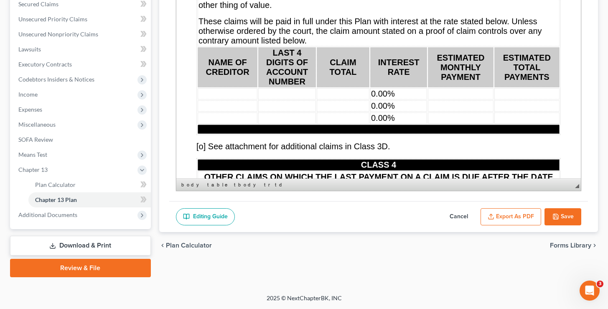
drag, startPoint x: 383, startPoint y: 116, endPoint x: 418, endPoint y: 115, distance: 35.1
click at [418, 99] on td "0.00%" at bounding box center [398, 93] width 57 height 11
drag, startPoint x: 418, startPoint y: 115, endPoint x: 417, endPoint y: 124, distance: 9.3
click at [417, 112] on td "0.00%" at bounding box center [398, 105] width 57 height 11
drag, startPoint x: 417, startPoint y: 124, endPoint x: 416, endPoint y: 137, distance: 13.0
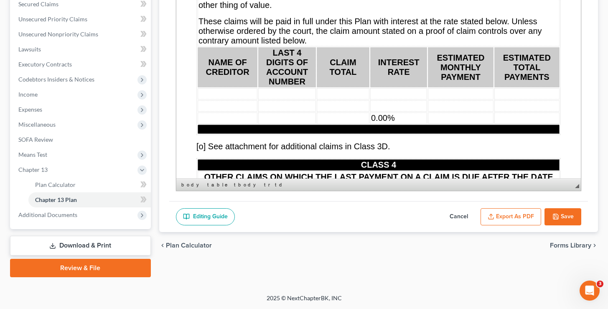
click at [416, 124] on td "0.00%" at bounding box center [398, 117] width 57 height 11
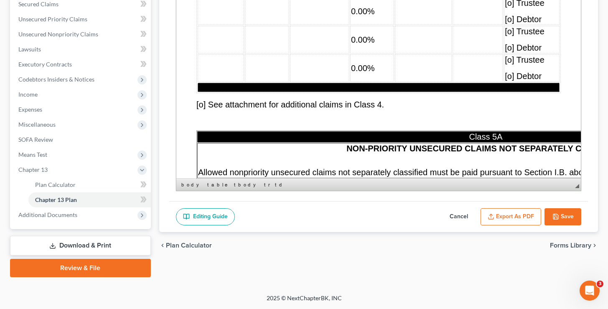
scroll to position [6197, 0]
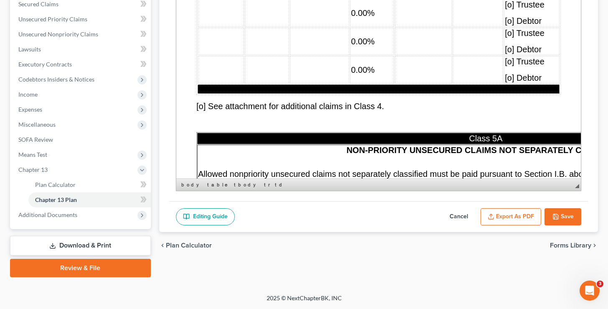
drag, startPoint x: 416, startPoint y: 137, endPoint x: 376, endPoint y: 44, distance: 100.9
click at [376, 27] on td "0.00%" at bounding box center [372, 13] width 44 height 28
drag, startPoint x: 376, startPoint y: 44, endPoint x: 381, endPoint y: 60, distance: 16.3
click at [381, 55] on td "0.00%" at bounding box center [372, 42] width 44 height 28
click at [382, 84] on td "0.00%" at bounding box center [372, 70] width 44 height 28
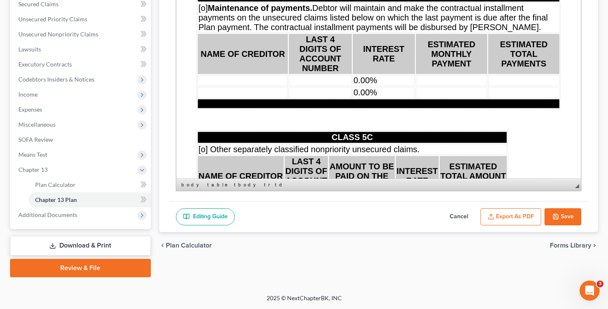
scroll to position [6680, 0]
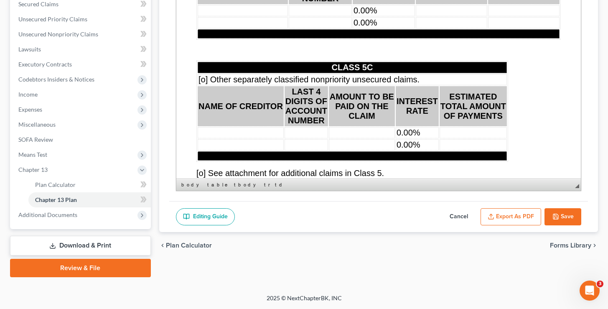
drag, startPoint x: 382, startPoint y: 88, endPoint x: 396, endPoint y: 30, distance: 59.3
click at [396, 16] on td "0.00%" at bounding box center [383, 10] width 62 height 11
click at [400, 28] on td "0.00%" at bounding box center [383, 22] width 62 height 11
drag, startPoint x: 396, startPoint y: 30, endPoint x: 429, endPoint y: 154, distance: 128.4
click at [429, 138] on td "0.00%" at bounding box center [416, 132] width 43 height 11
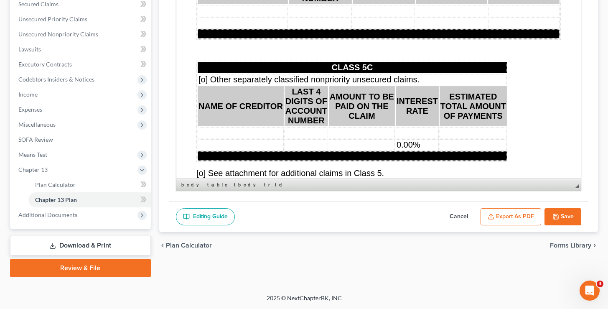
click at [428, 150] on td "0.00%" at bounding box center [416, 144] width 43 height 11
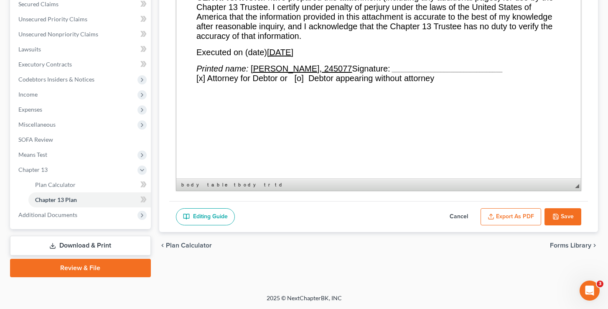
scroll to position [9628, 0]
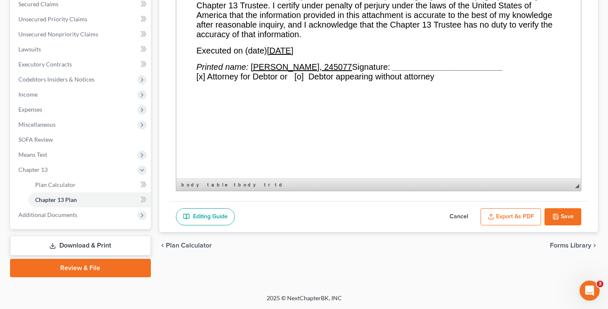
drag, startPoint x: 428, startPoint y: 166, endPoint x: 201, endPoint y: 125, distance: 230.5
click at [201, 81] on span "[x] Attorney for Debtor or [o] Debtor appearing without attorney" at bounding box center [315, 76] width 238 height 9
drag, startPoint x: 201, startPoint y: 125, endPoint x: 351, endPoint y: 114, distance: 150.0
click at [351, 71] on u "[PERSON_NAME], 245077" at bounding box center [300, 66] width 101 height 9
drag, startPoint x: 351, startPoint y: 114, endPoint x: 310, endPoint y: 99, distance: 42.9
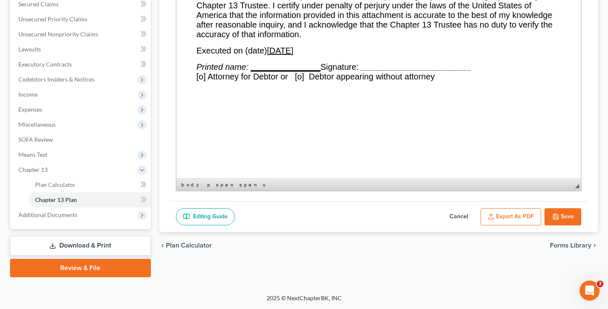
click at [293, 55] on u "[DATE]" at bounding box center [280, 50] width 26 height 9
drag, startPoint x: 134, startPoint y: 109, endPoint x: 575, endPoint y: 214, distance: 453.6
click at [575, 214] on button "Save" at bounding box center [562, 217] width 37 height 18
select select "1"
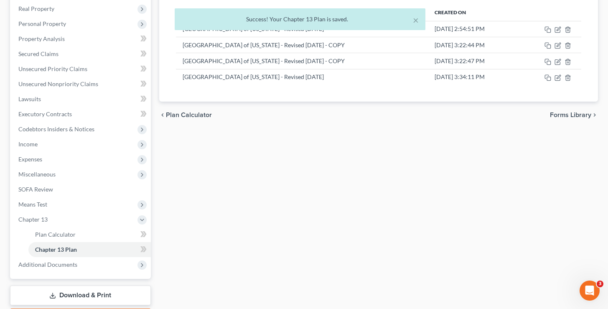
scroll to position [114, 0]
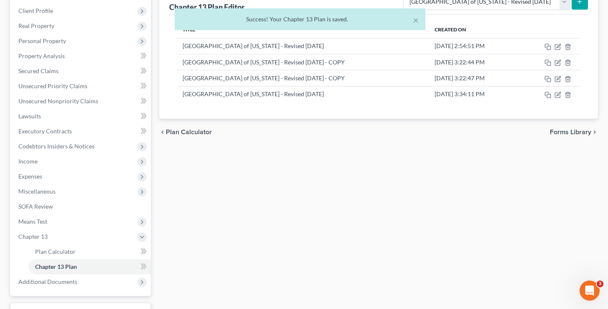
click at [556, 96] on icon "button" at bounding box center [557, 95] width 7 height 7
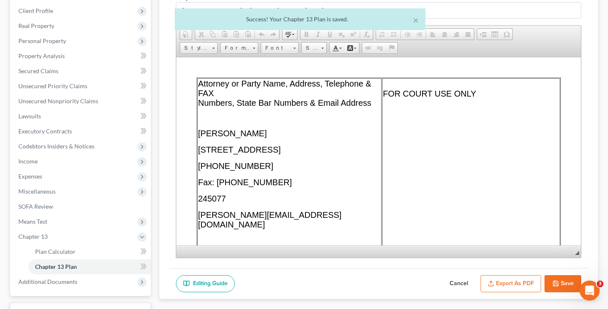
scroll to position [0, 0]
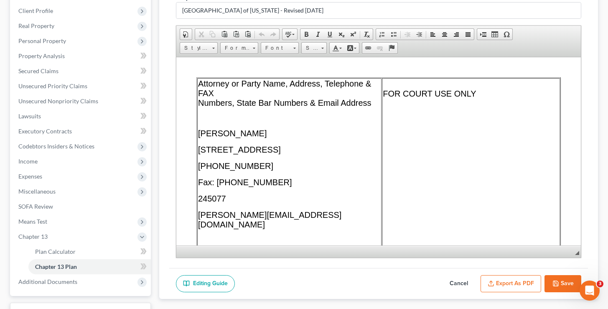
click at [500, 282] on button "Export as PDF" at bounding box center [510, 284] width 61 height 18
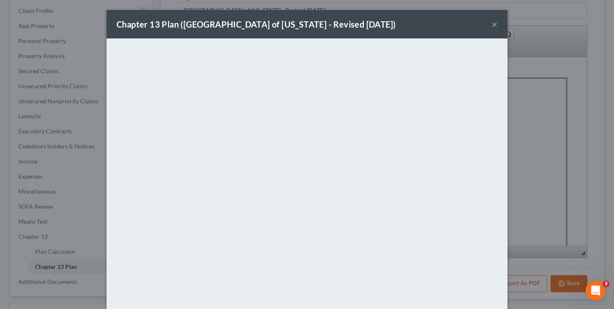
drag, startPoint x: 511, startPoint y: 216, endPoint x: 493, endPoint y: 19, distance: 198.1
click at [493, 19] on button "×" at bounding box center [495, 24] width 6 height 10
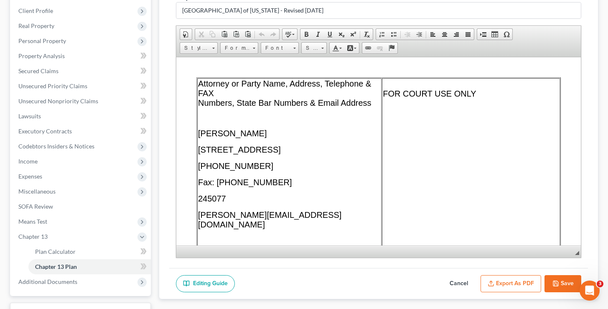
drag, startPoint x: 668, startPoint y: 76, endPoint x: 282, endPoint y: 224, distance: 413.8
click at [282, 224] on p "[PERSON_NAME][EMAIL_ADDRESS][DOMAIN_NAME]" at bounding box center [289, 219] width 183 height 19
drag, startPoint x: 228, startPoint y: 346, endPoint x: 225, endPoint y: 225, distance: 121.6
click at [225, 225] on span "[PERSON_NAME][EMAIL_ADDRESS][DOMAIN_NAME]" at bounding box center [269, 219] width 143 height 19
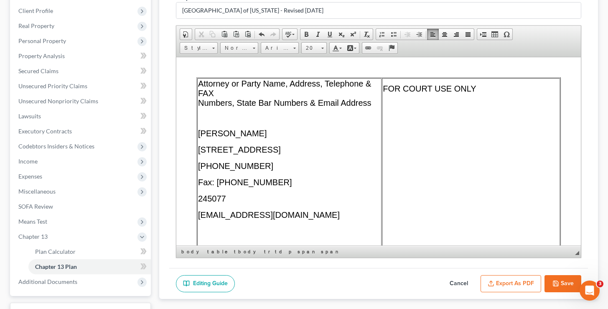
drag, startPoint x: 49, startPoint y: 168, endPoint x: 567, endPoint y: 279, distance: 529.9
click at [567, 279] on button "Save" at bounding box center [562, 284] width 37 height 18
click at [517, 286] on button "Export as PDF" at bounding box center [510, 284] width 61 height 18
select select "1"
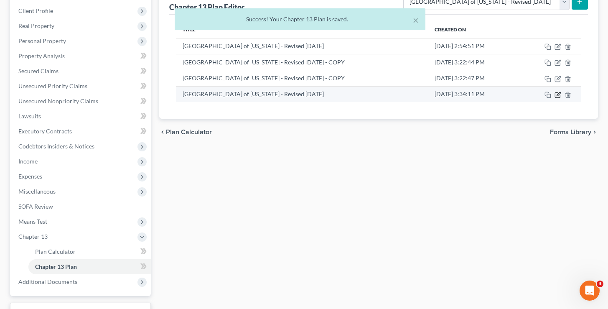
drag, startPoint x: 567, startPoint y: 279, endPoint x: 558, endPoint y: 97, distance: 182.8
click at [558, 97] on icon "button" at bounding box center [557, 95] width 7 height 7
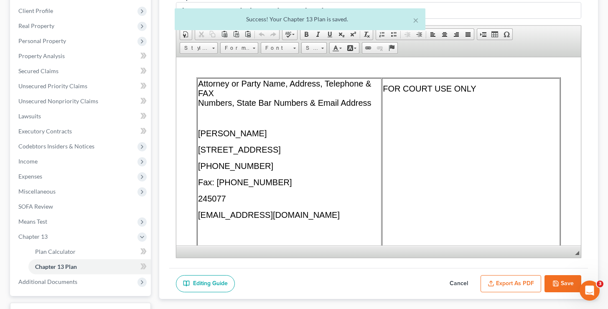
drag, startPoint x: 558, startPoint y: 97, endPoint x: 496, endPoint y: 285, distance: 198.1
click at [496, 285] on button "Export as PDF" at bounding box center [510, 284] width 61 height 18
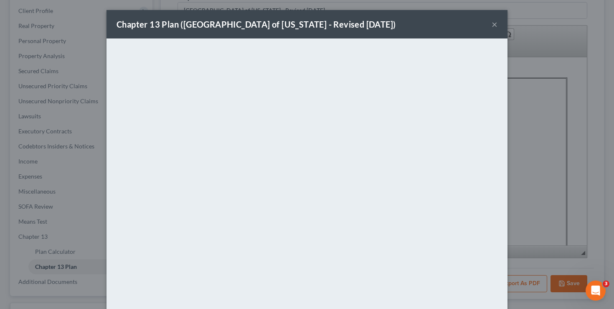
drag, startPoint x: 496, startPoint y: 285, endPoint x: 485, endPoint y: 25, distance: 259.7
click at [485, 25] on div "Chapter 13 Plan ([GEOGRAPHIC_DATA] of [US_STATE] - Revised [DATE]) ×" at bounding box center [307, 24] width 401 height 28
click at [492, 25] on button "×" at bounding box center [495, 24] width 6 height 10
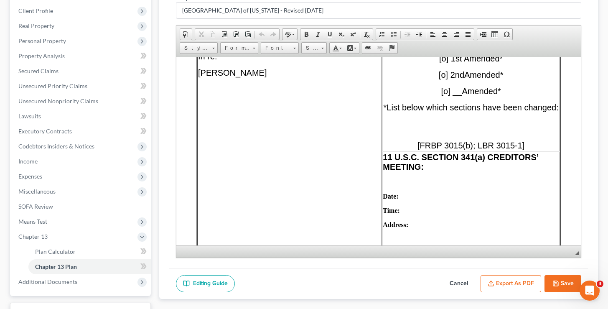
scroll to position [354, 0]
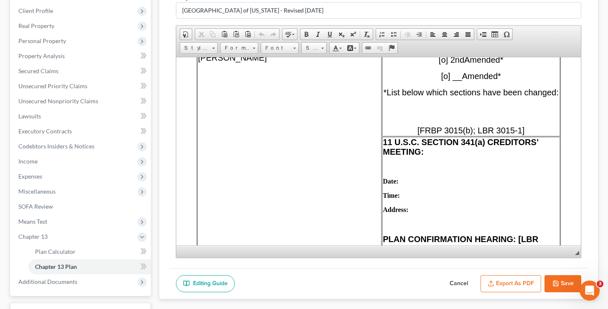
drag, startPoint x: 666, startPoint y: 82, endPoint x: 432, endPoint y: 181, distance: 253.5
click at [432, 181] on td "11 U.S.C. SECTION 341(a) CREDITORS’ MEETING: Date: Time: Address: PLAN CONFIRMA…" at bounding box center [470, 230] width 178 height 189
drag, startPoint x: 432, startPoint y: 181, endPoint x: 429, endPoint y: 190, distance: 9.0
click at [429, 185] on p "Date:" at bounding box center [470, 181] width 176 height 8
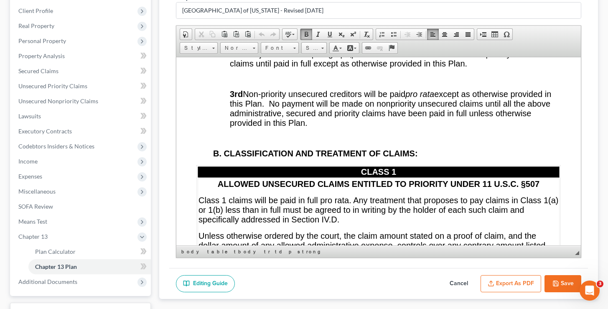
scroll to position [6223, 0]
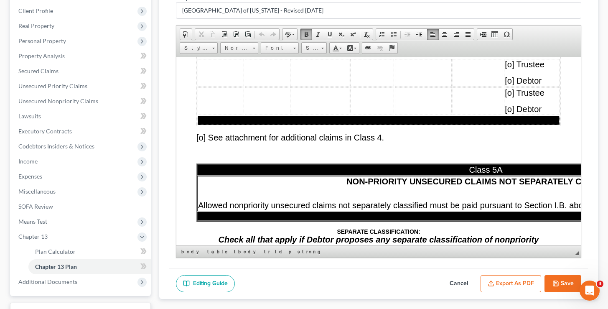
drag, startPoint x: 253, startPoint y: 133, endPoint x: 512, endPoint y: 281, distance: 297.9
click at [512, 281] on button "Export as PDF" at bounding box center [510, 284] width 61 height 18
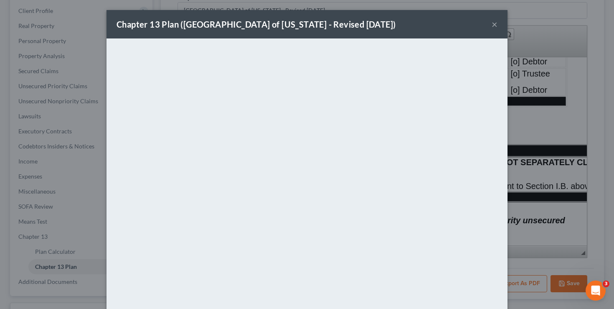
click at [498, 28] on div "Chapter 13 Plan ([GEOGRAPHIC_DATA] of [US_STATE] - Revised [DATE]) ×" at bounding box center [307, 24] width 401 height 28
drag, startPoint x: 95, startPoint y: 270, endPoint x: 494, endPoint y: 27, distance: 467.3
click at [494, 27] on div "Chapter 13 Plan ([GEOGRAPHIC_DATA] of [US_STATE] - Revised [DATE]) ×" at bounding box center [307, 24] width 401 height 28
click at [493, 26] on button "×" at bounding box center [495, 24] width 6 height 10
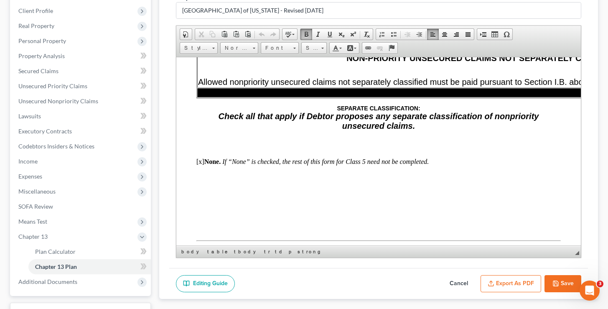
scroll to position [180, 0]
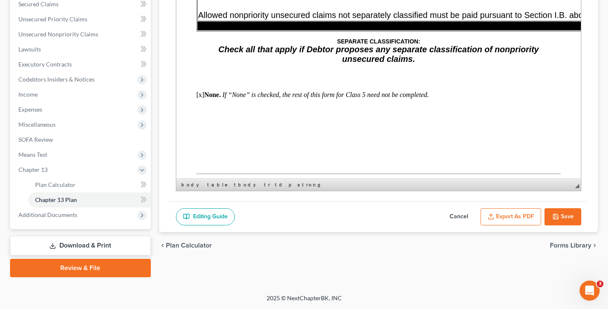
drag, startPoint x: 317, startPoint y: 36, endPoint x: 565, endPoint y: 222, distance: 310.7
click at [565, 222] on button "Save" at bounding box center [562, 217] width 37 height 18
drag, startPoint x: 565, startPoint y: 222, endPoint x: 563, endPoint y: 216, distance: 7.0
click at [563, 216] on button "Save" at bounding box center [562, 217] width 37 height 18
select select "1"
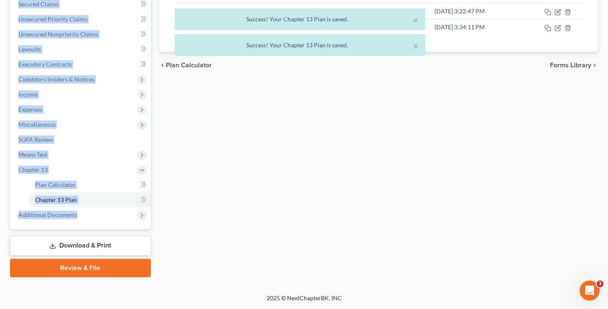
drag, startPoint x: 53, startPoint y: 219, endPoint x: 557, endPoint y: -56, distance: 573.8
click at [53, 219] on ul "Case Dashboard Payments Invoices Payments Payments Credit Report Client Profile" at bounding box center [81, 64] width 139 height 316
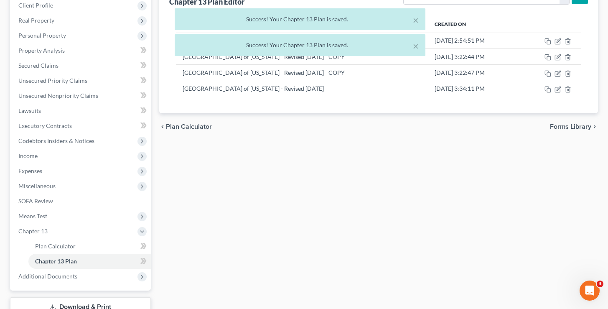
drag, startPoint x: 557, startPoint y: -56, endPoint x: 318, endPoint y: 235, distance: 376.7
click at [318, 235] on div "Plan Calculator Chapter 13 Plan Chapter 13 Plan Editor Please select your Chapt…" at bounding box center [378, 149] width 447 height 377
click at [79, 273] on span "Additional Documents" at bounding box center [81, 276] width 139 height 15
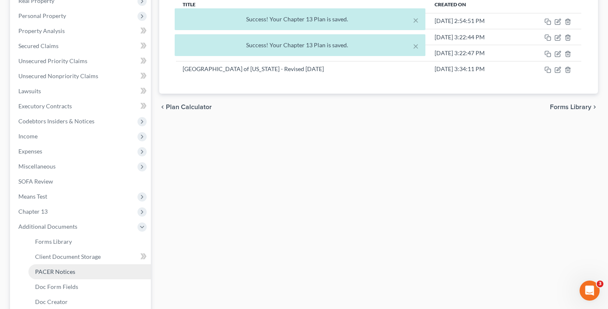
click at [75, 259] on span "Client Document Storage" at bounding box center [68, 256] width 66 height 7
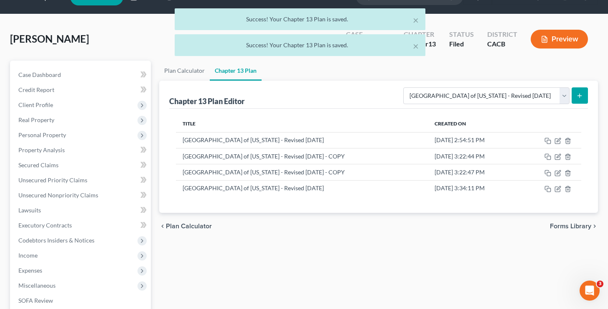
select select "72"
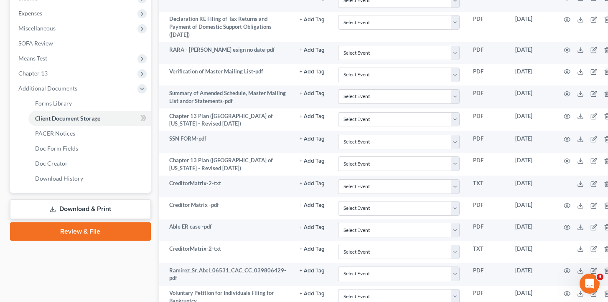
scroll to position [275, 0]
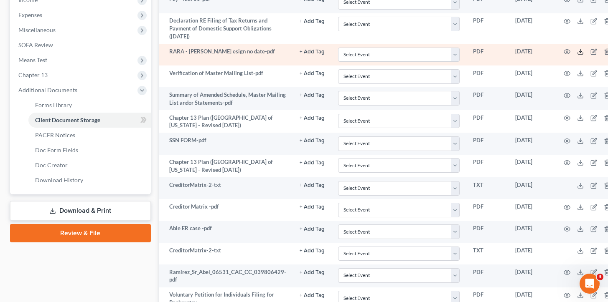
drag, startPoint x: 75, startPoint y: 259, endPoint x: 573, endPoint y: 53, distance: 538.6
click at [577, 53] on icon at bounding box center [580, 51] width 7 height 7
